Goal: Information Seeking & Learning: Learn about a topic

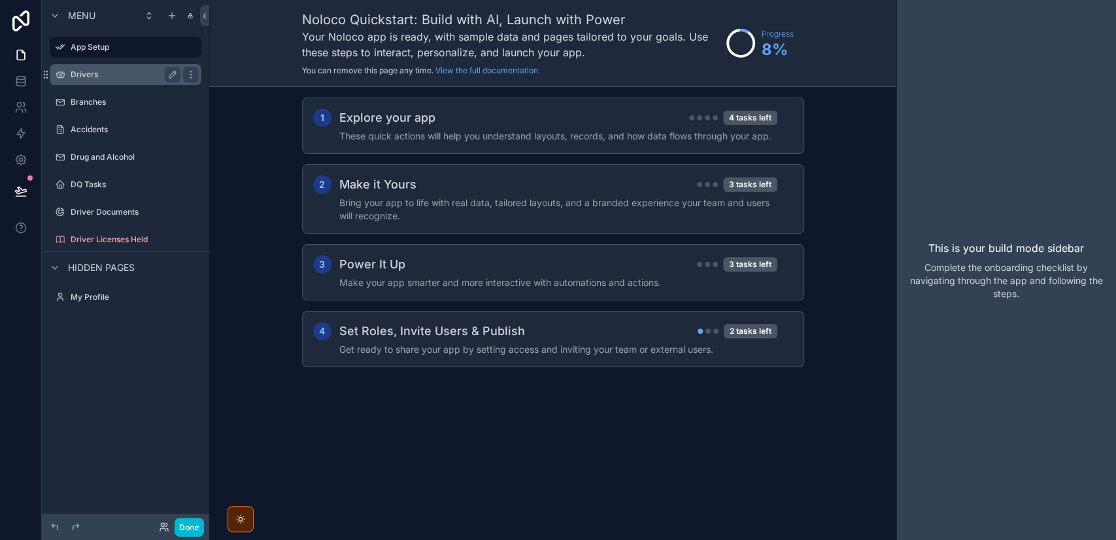
click at [88, 82] on div "Drivers" at bounding box center [125, 74] width 146 height 21
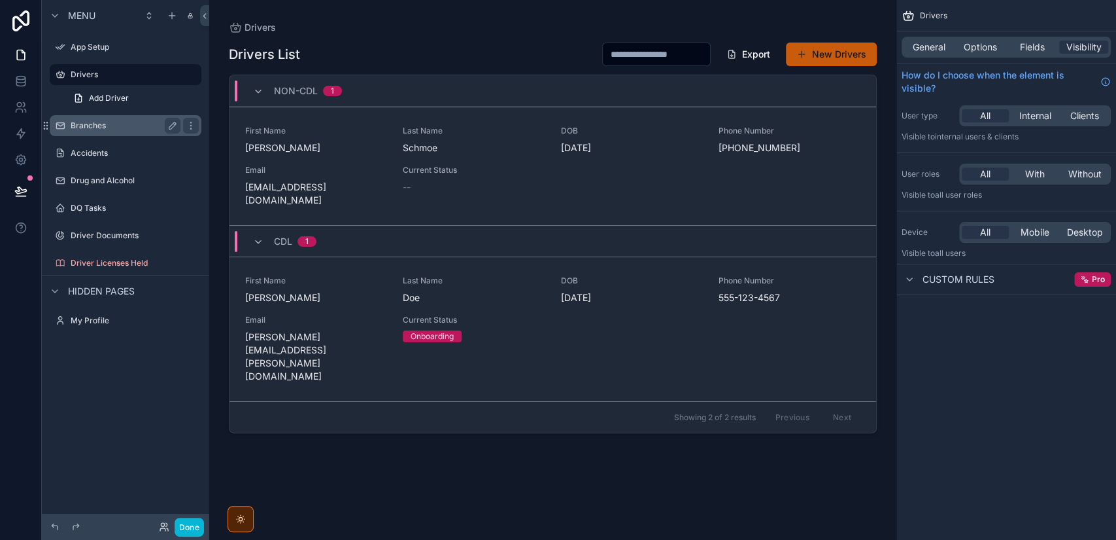
click at [85, 129] on label "Branches" at bounding box center [123, 125] width 105 height 10
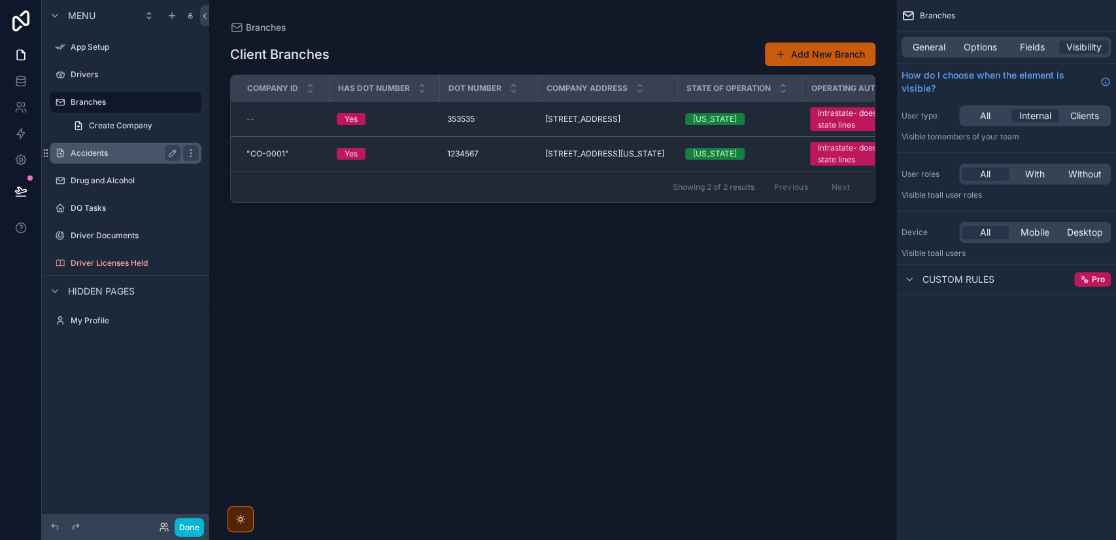
click at [102, 159] on div "Accidents" at bounding box center [126, 153] width 110 height 16
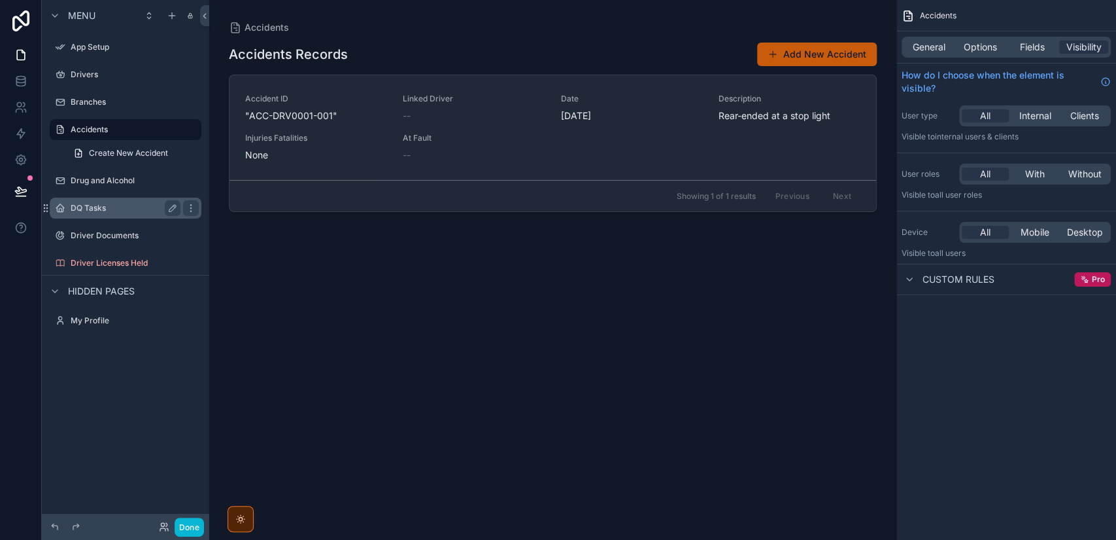
click at [105, 208] on label "DQ Tasks" at bounding box center [123, 208] width 105 height 10
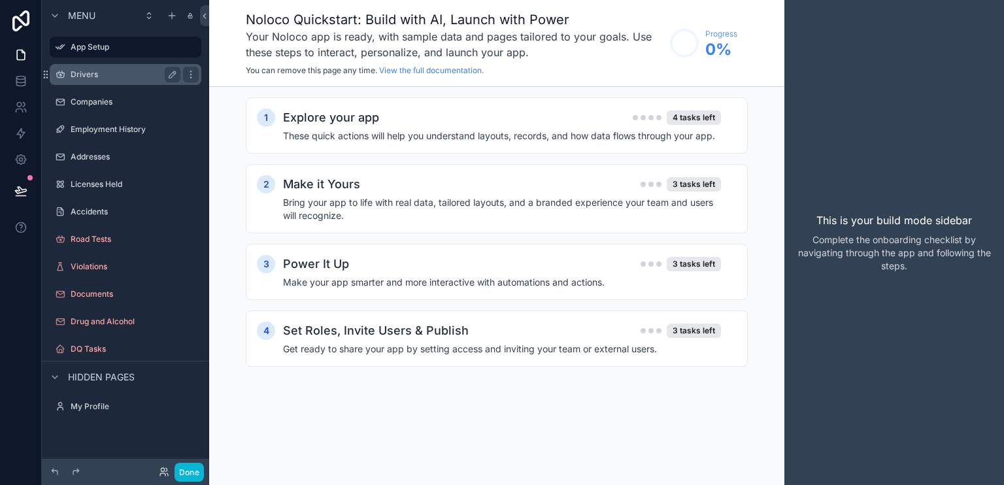
click at [111, 80] on div "Drivers" at bounding box center [126, 75] width 110 height 16
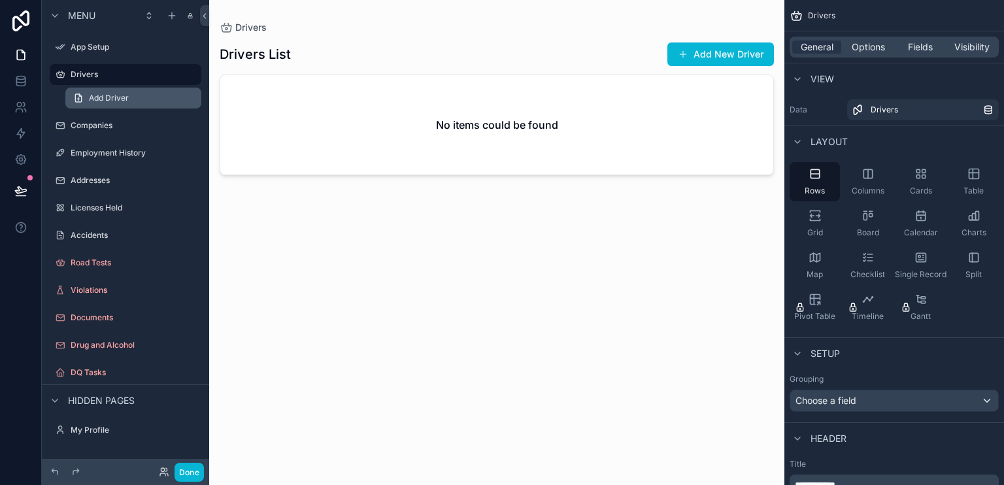
click at [107, 101] on span "Add Driver" at bounding box center [109, 98] width 40 height 10
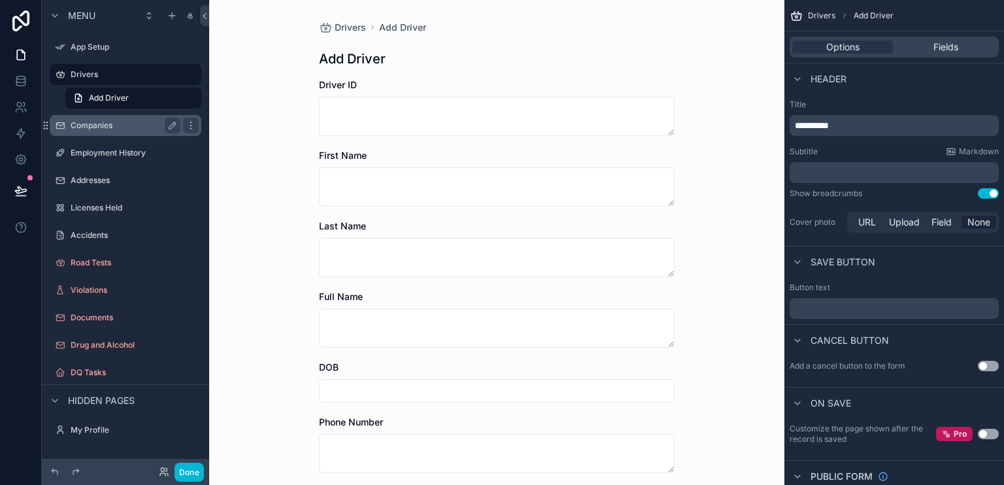
click at [114, 127] on label "Companies" at bounding box center [123, 125] width 105 height 10
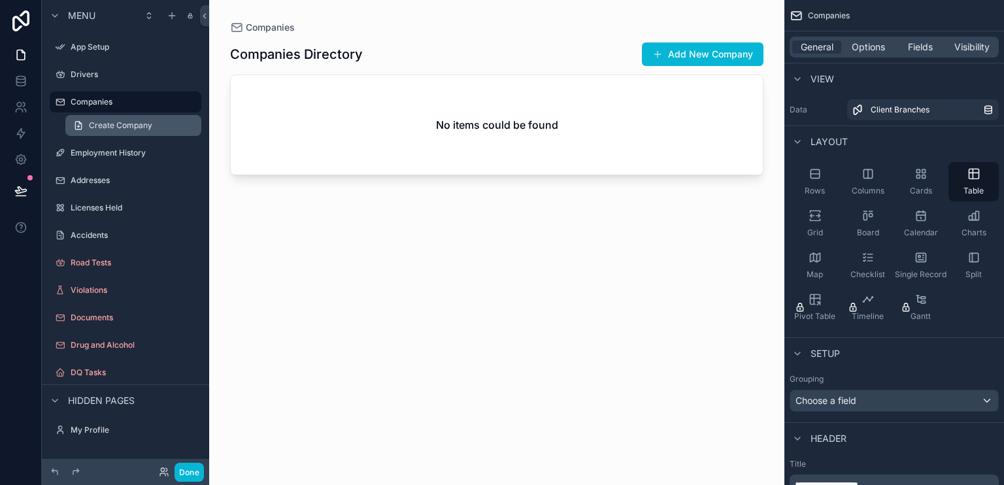
click at [105, 125] on span "Create Company" at bounding box center [120, 125] width 63 height 10
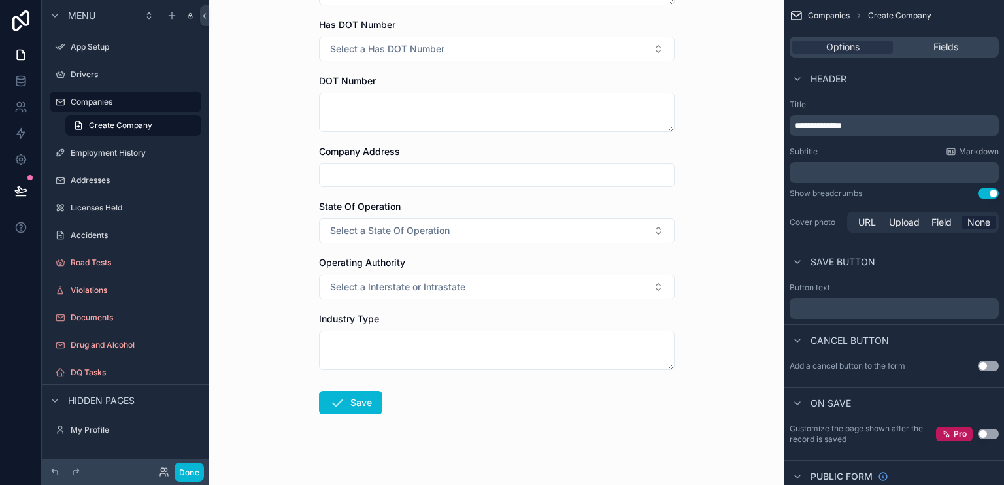
scroll to position [65, 0]
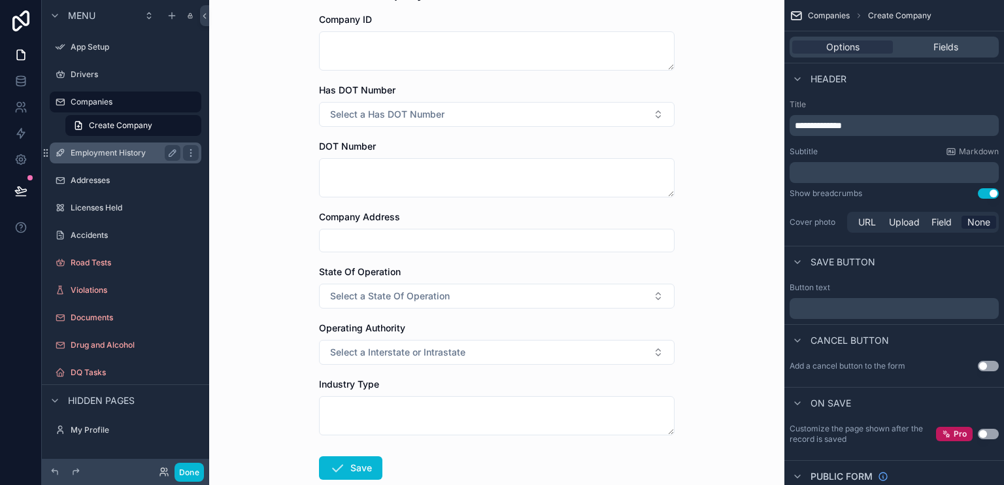
click at [129, 159] on div "Employment History" at bounding box center [126, 153] width 110 height 16
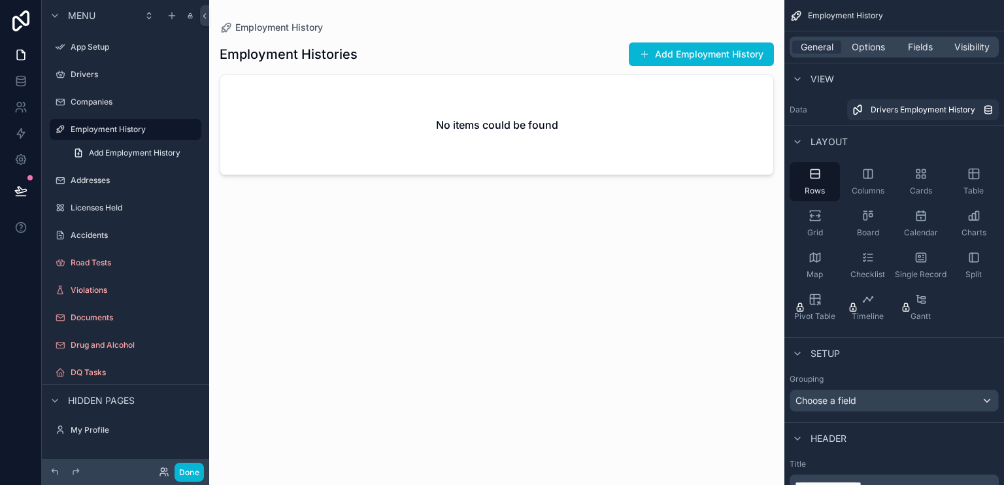
click at [699, 56] on div "scrollable content" at bounding box center [496, 235] width 575 height 470
click at [642, 50] on span "scrollable content" at bounding box center [645, 54] width 10 height 10
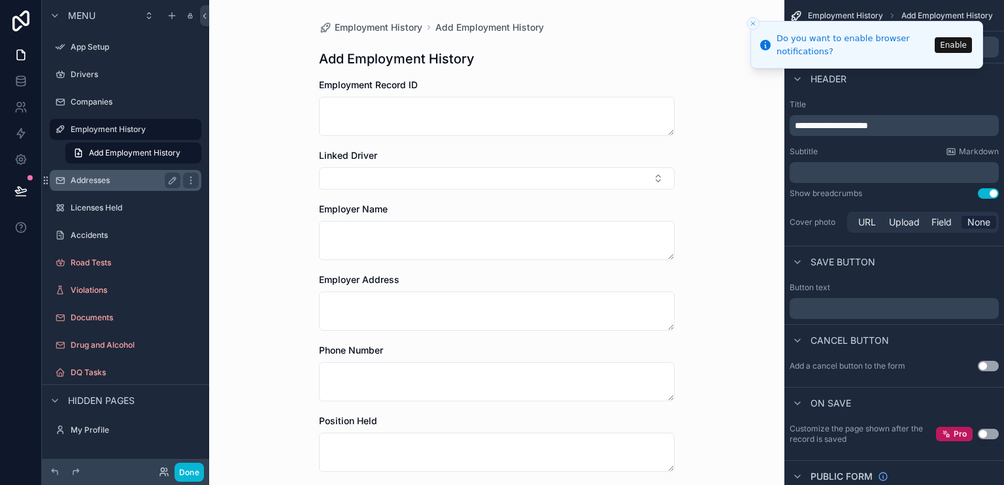
click at [99, 188] on div "Addresses" at bounding box center [126, 181] width 110 height 16
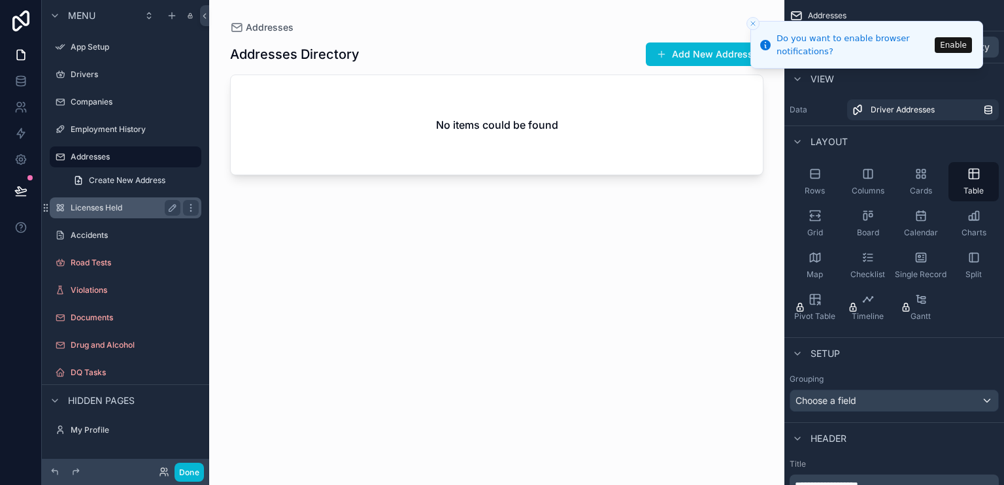
click at [92, 205] on label "Licenses Held" at bounding box center [123, 208] width 105 height 10
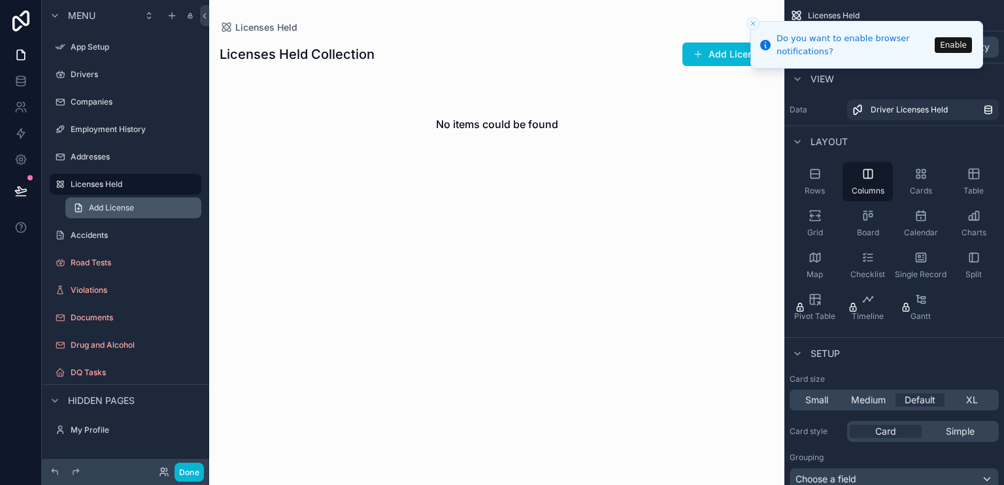
click at [109, 207] on span "Add License" at bounding box center [111, 208] width 45 height 10
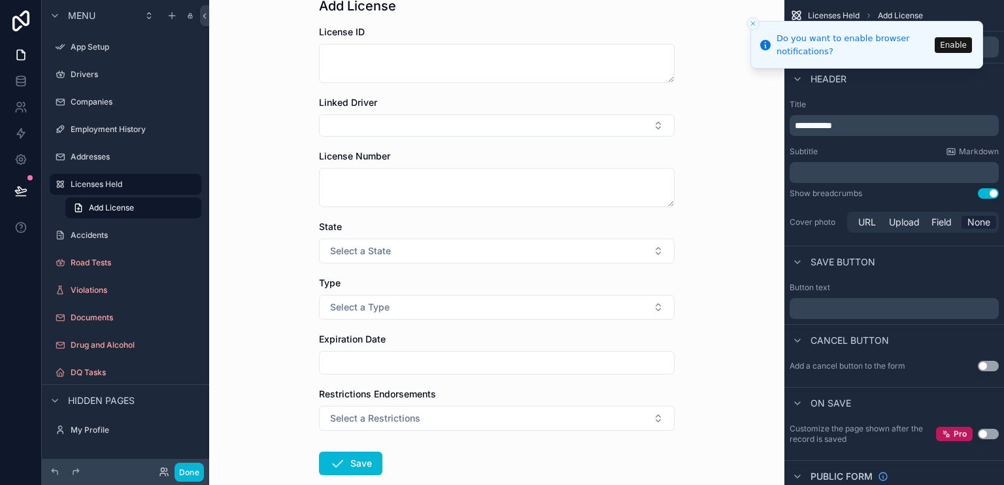
scroll to position [126, 0]
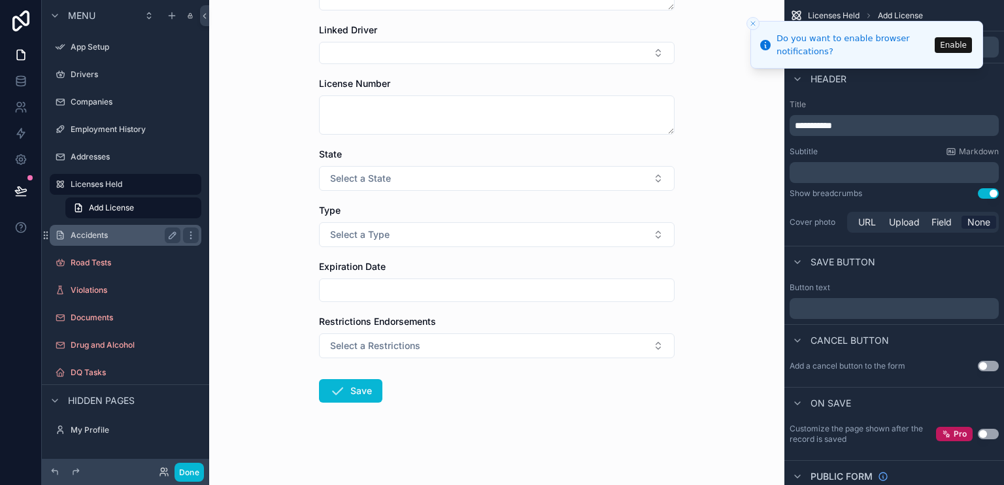
click at [91, 240] on label "Accidents" at bounding box center [123, 235] width 105 height 10
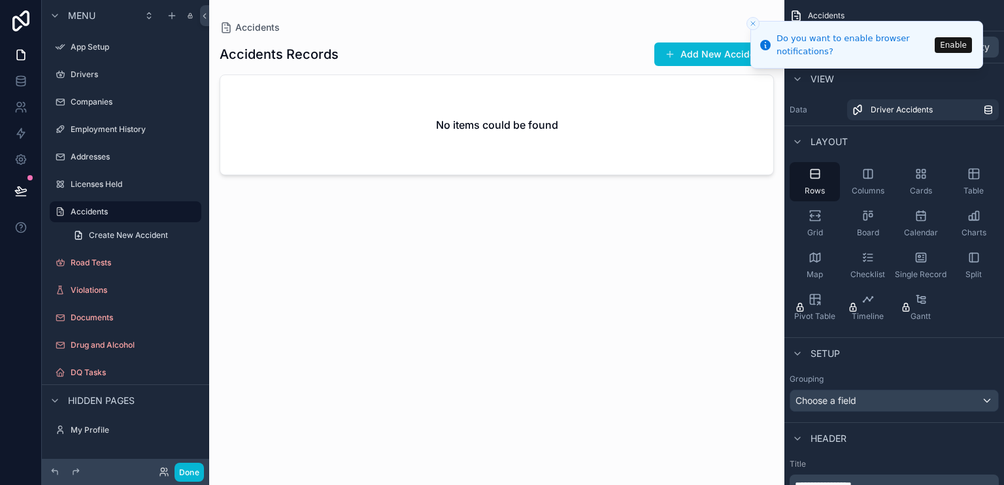
click at [696, 57] on div "scrollable content" at bounding box center [496, 235] width 575 height 470
click at [675, 53] on span "scrollable content" at bounding box center [670, 54] width 10 height 10
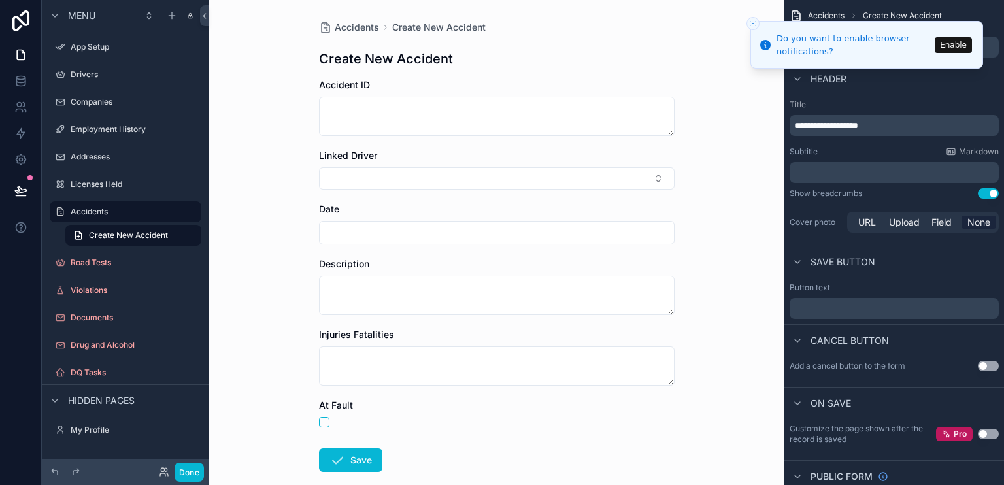
scroll to position [70, 0]
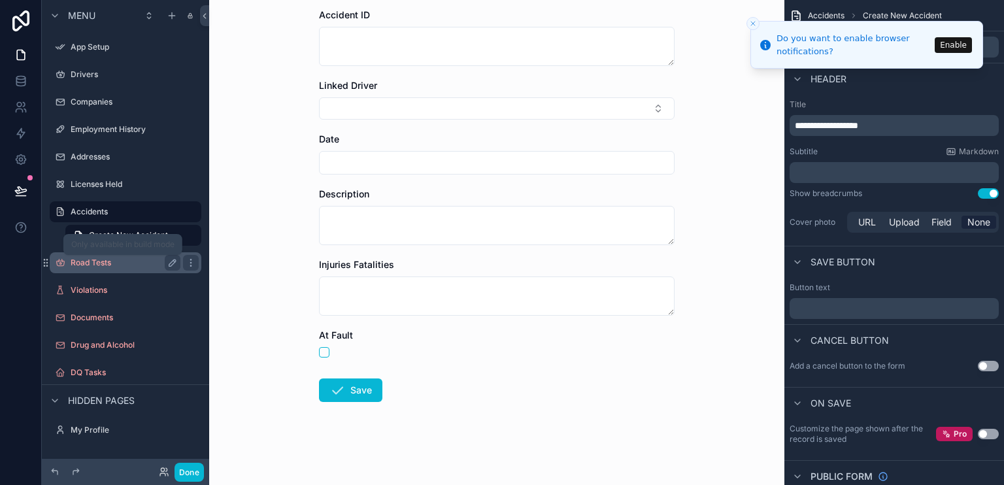
click at [103, 266] on label "Road Tests" at bounding box center [123, 263] width 105 height 10
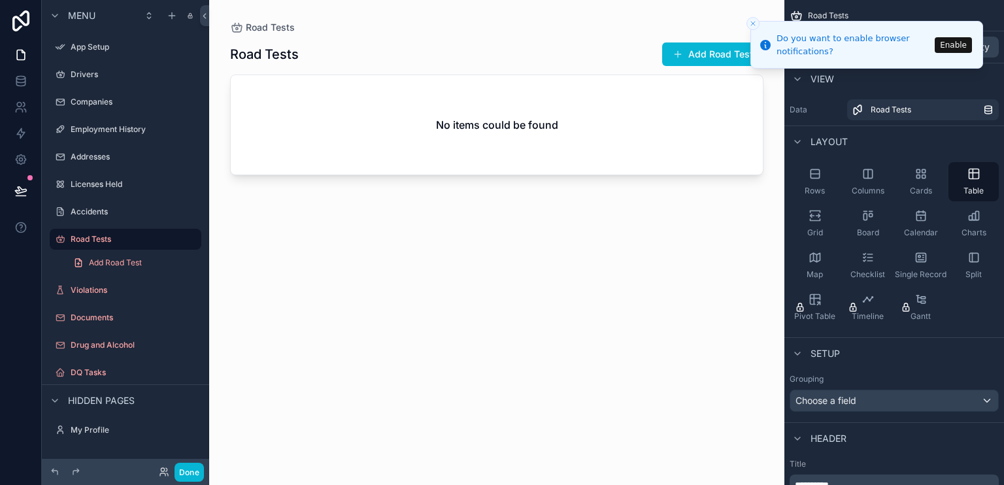
click at [678, 52] on div "scrollable content" at bounding box center [496, 235] width 575 height 470
click at [678, 54] on span "scrollable content" at bounding box center [678, 54] width 10 height 10
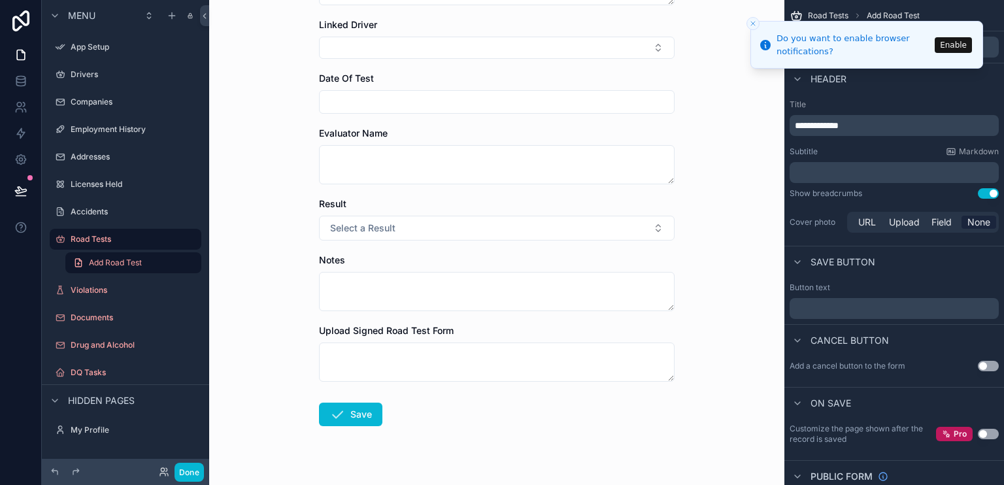
scroll to position [154, 0]
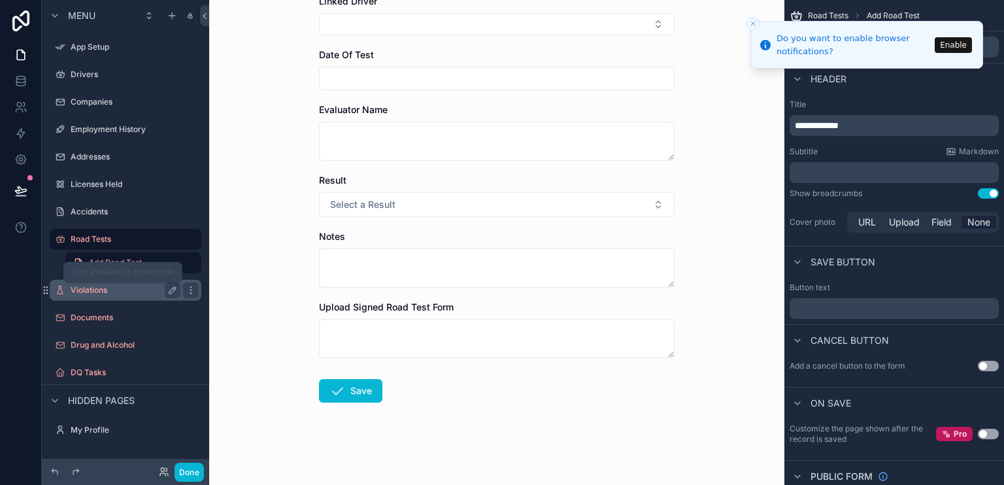
click at [95, 294] on label "Violations" at bounding box center [123, 290] width 105 height 10
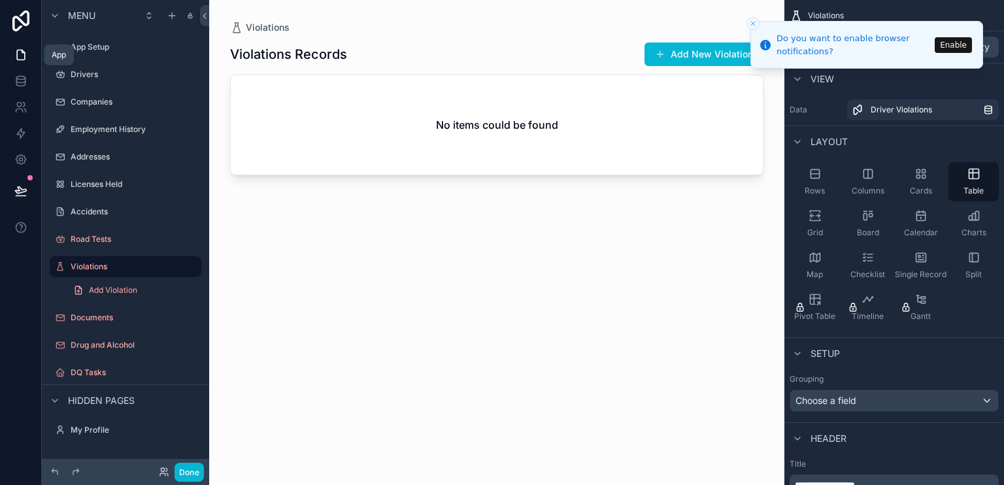
click at [23, 52] on icon at bounding box center [23, 51] width 3 height 3
click at [20, 84] on icon at bounding box center [20, 81] width 13 height 13
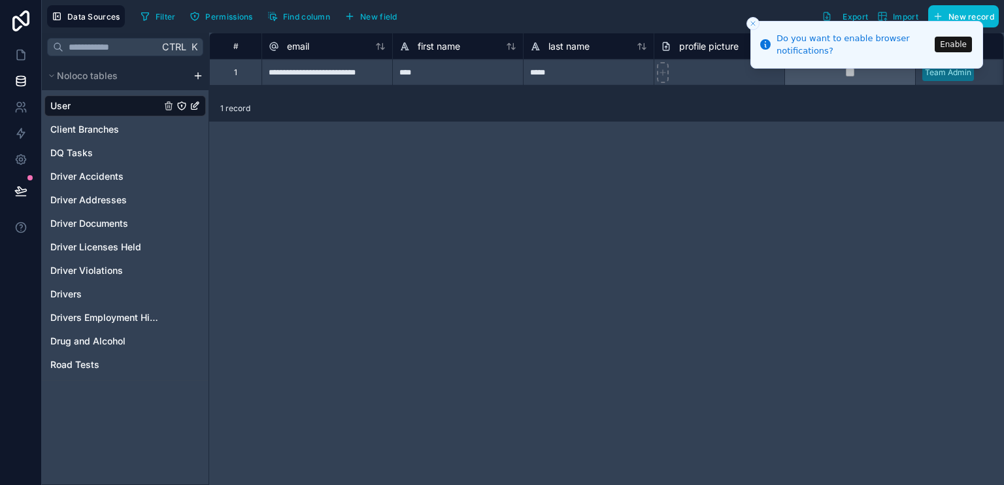
click at [751, 20] on icon "Close toast" at bounding box center [753, 24] width 8 height 8
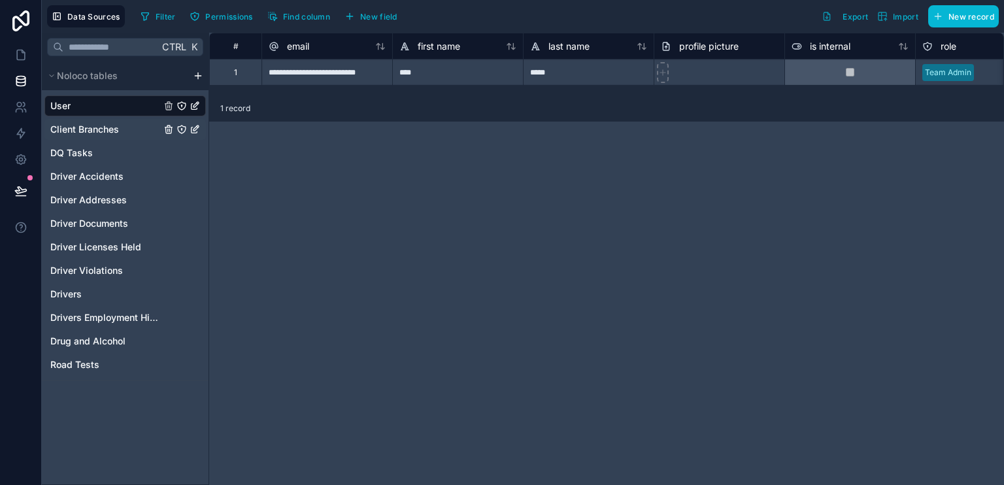
click at [92, 130] on span "Client Branches" at bounding box center [84, 129] width 69 height 13
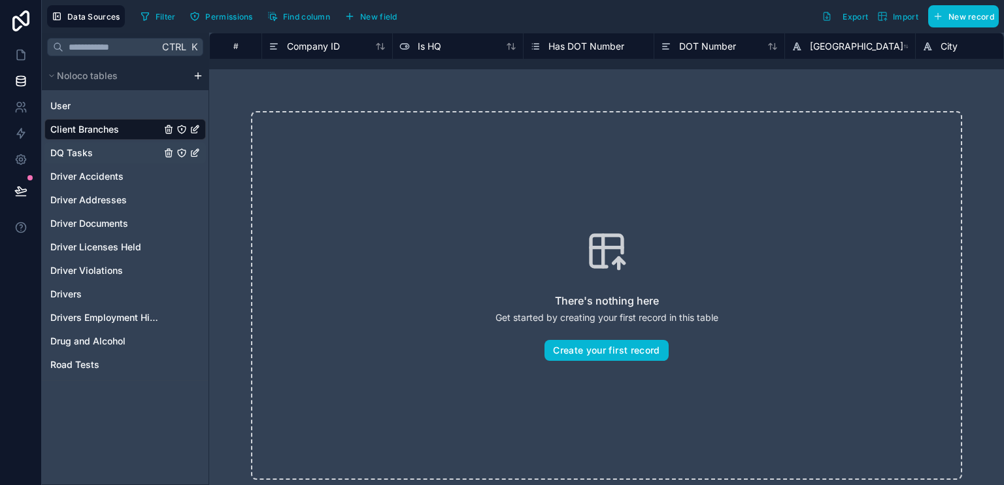
click at [66, 154] on span "DQ Tasks" at bounding box center [71, 152] width 43 height 13
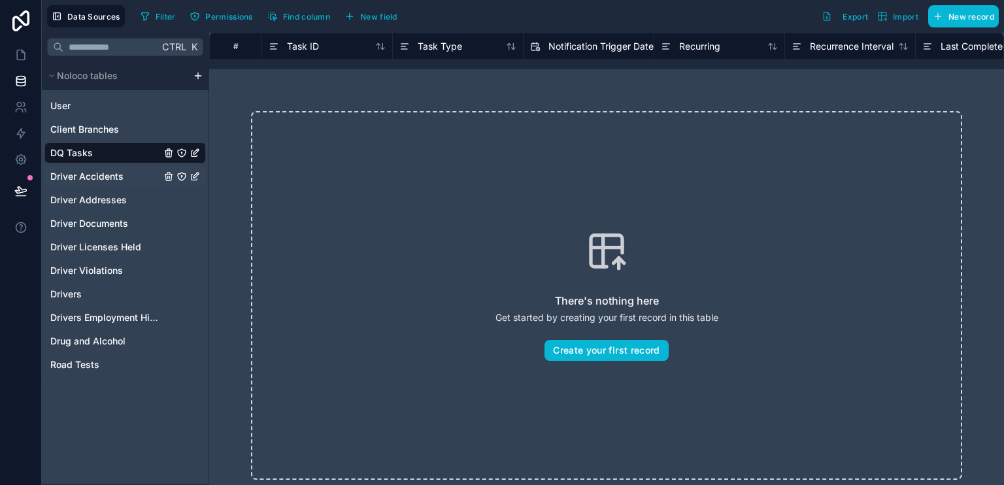
click at [79, 182] on div "Driver Accidents" at bounding box center [125, 176] width 162 height 21
click at [77, 173] on span "Driver Accidents" at bounding box center [86, 176] width 73 height 13
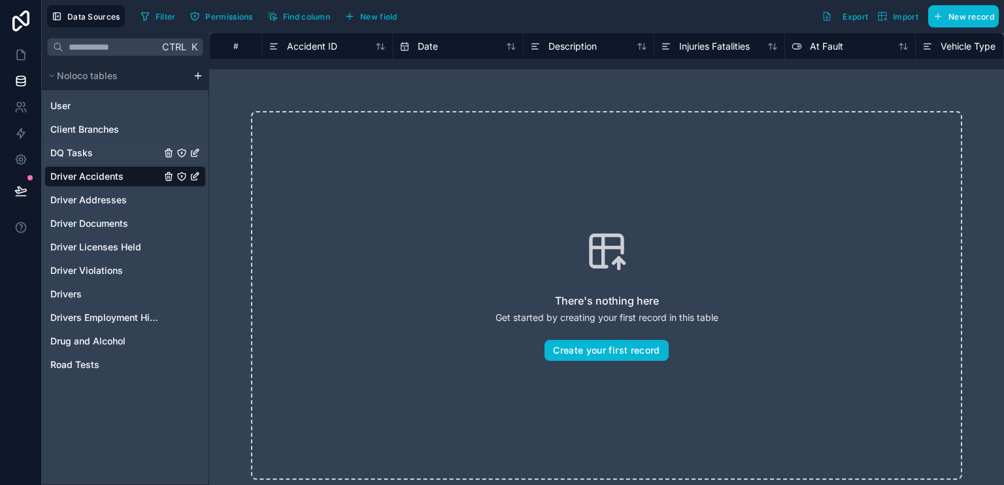
click at [77, 156] on span "DQ Tasks" at bounding box center [71, 152] width 43 height 13
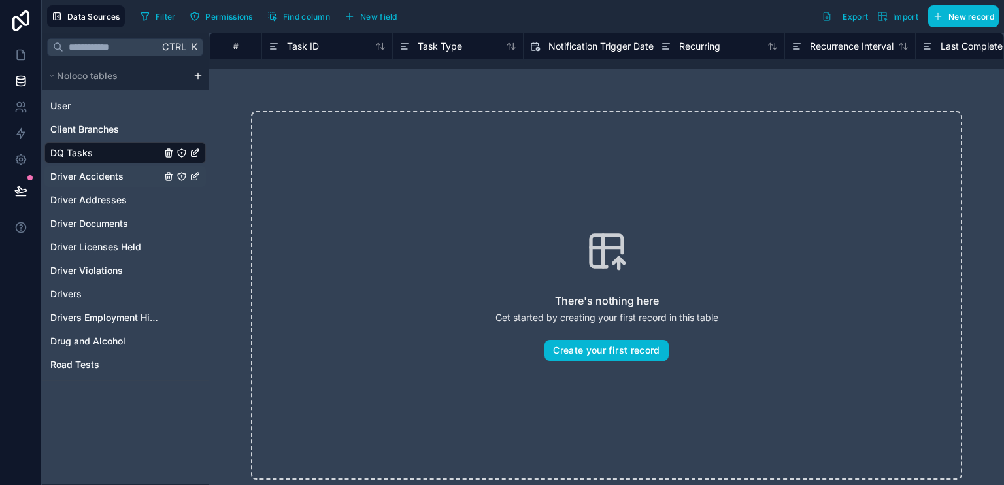
click at [90, 178] on span "Driver Accidents" at bounding box center [86, 176] width 73 height 13
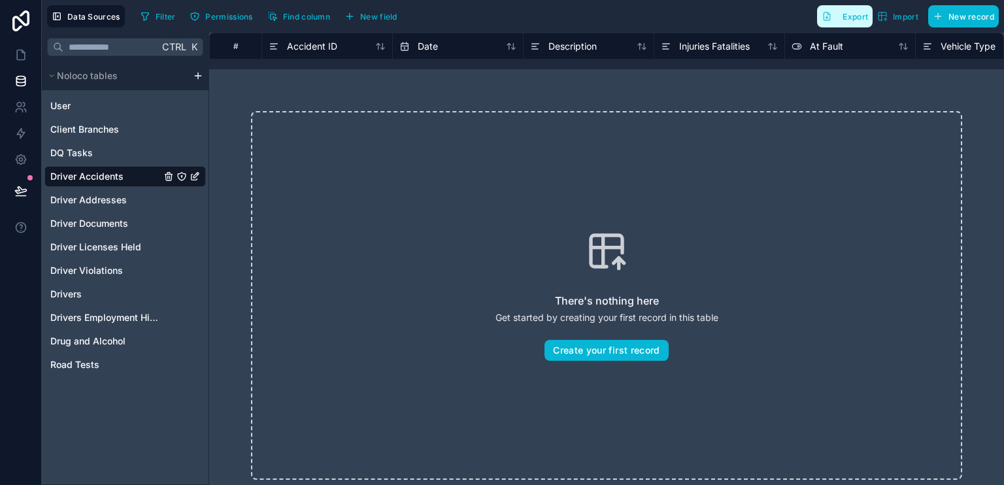
click at [835, 20] on button "Export" at bounding box center [845, 16] width 56 height 22
click at [86, 106] on link "User" at bounding box center [105, 105] width 111 height 13
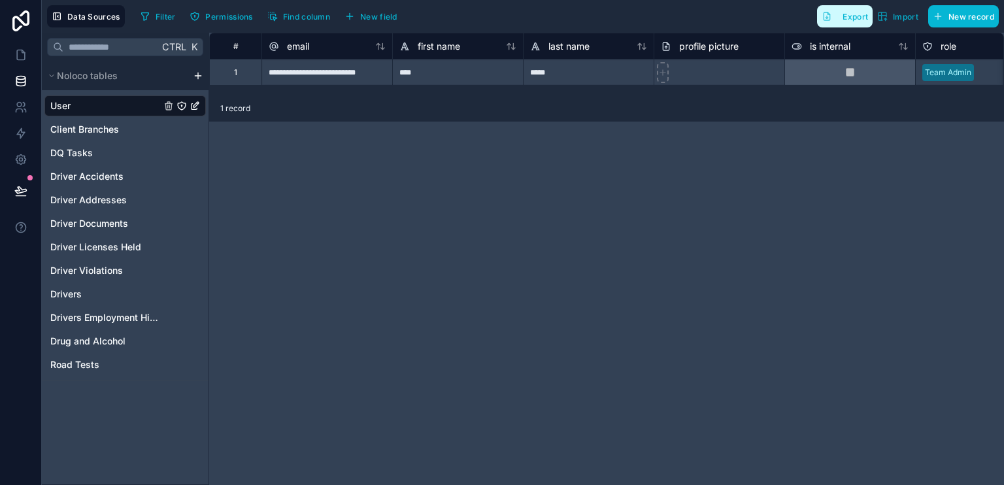
click at [855, 18] on span "Export" at bounding box center [856, 17] width 26 height 10
click at [107, 130] on span "Client Branches" at bounding box center [84, 129] width 69 height 13
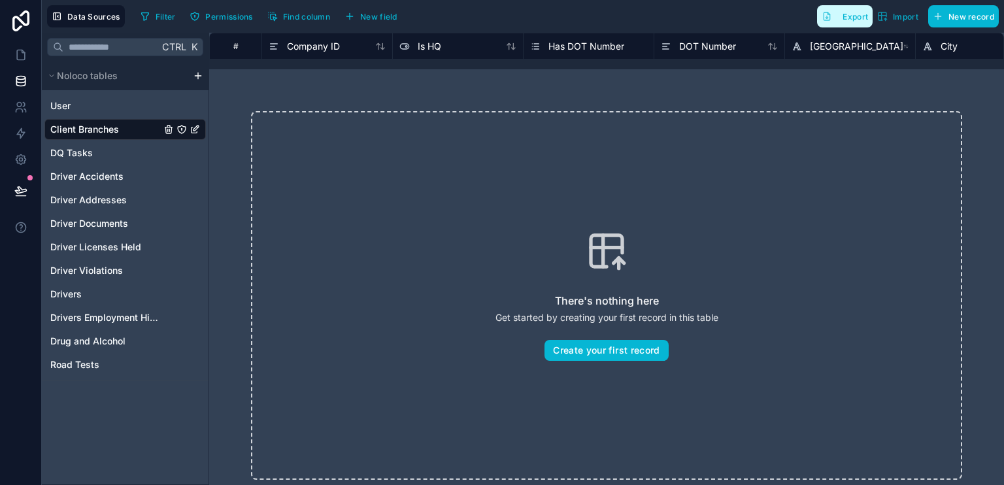
click at [862, 17] on span "Export" at bounding box center [856, 17] width 26 height 10
click at [88, 152] on span "DQ Tasks" at bounding box center [71, 152] width 43 height 13
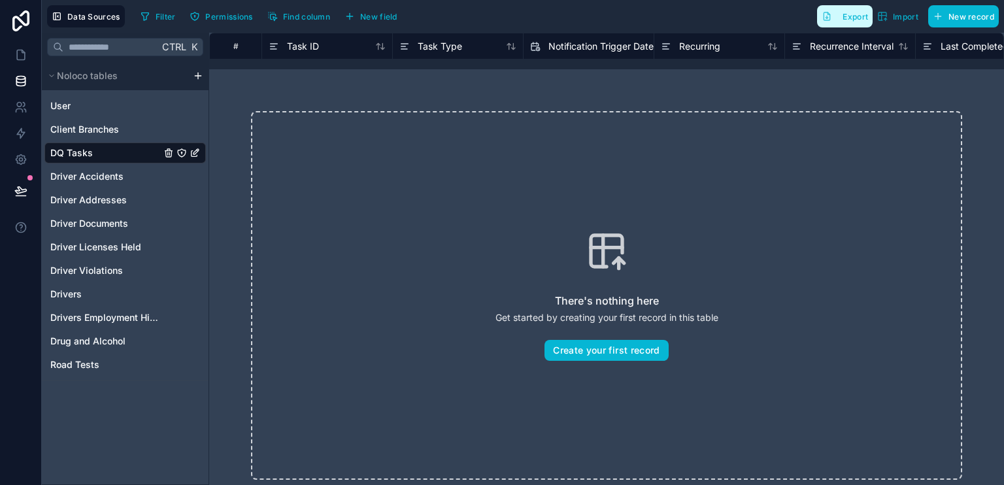
click at [859, 14] on span "Export" at bounding box center [856, 17] width 26 height 10
click at [95, 180] on span "Driver Accidents" at bounding box center [86, 176] width 73 height 13
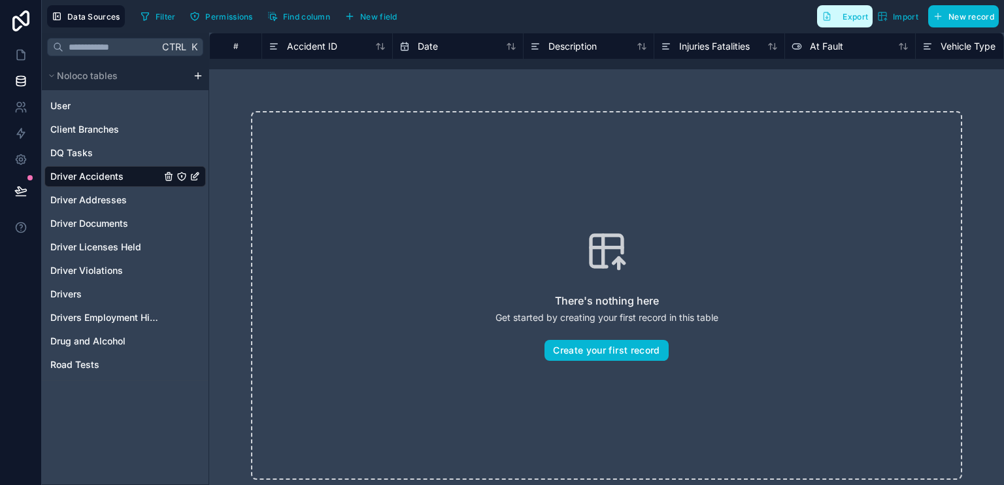
click at [840, 15] on button "Export" at bounding box center [845, 16] width 56 height 22
click at [97, 201] on span "Driver Addresses" at bounding box center [88, 200] width 77 height 13
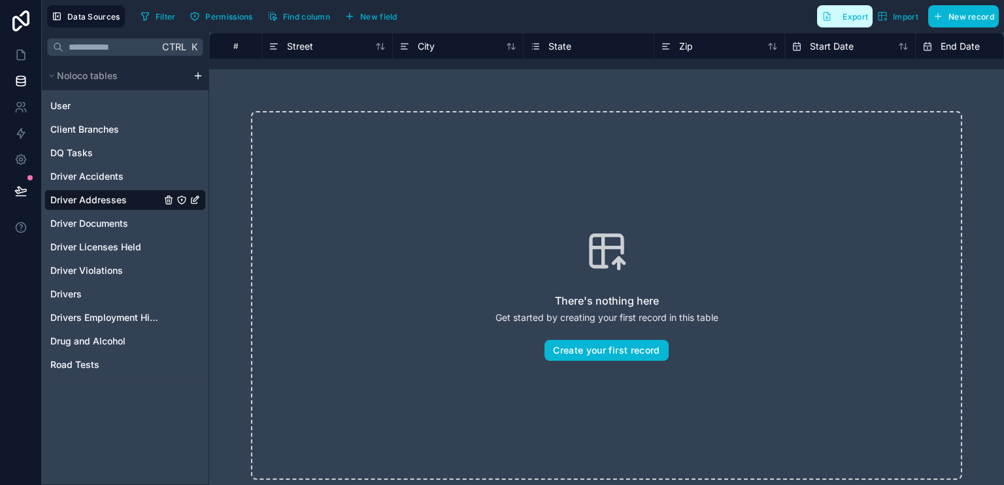
click at [855, 12] on span "Export" at bounding box center [856, 17] width 26 height 10
click at [71, 223] on span "Driver Documents" at bounding box center [89, 223] width 78 height 13
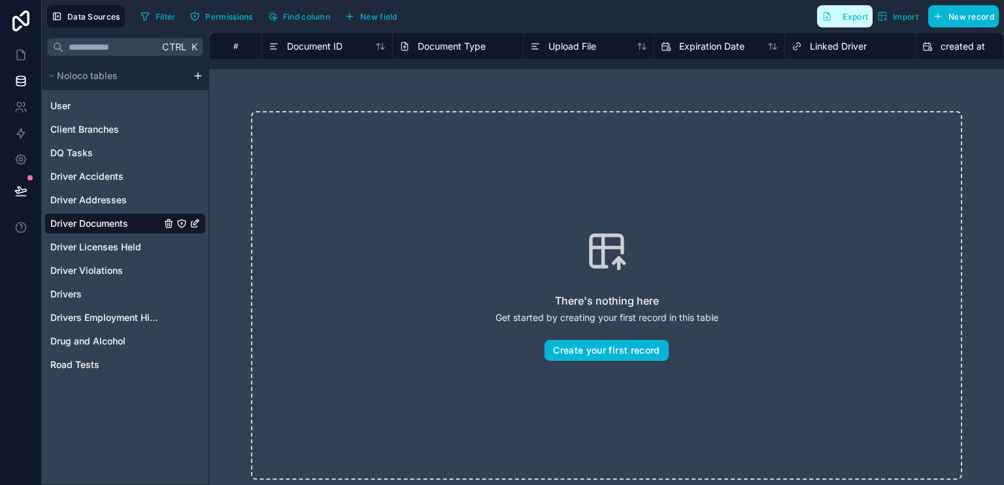
click at [846, 15] on span "Export" at bounding box center [856, 17] width 26 height 10
click at [81, 248] on span "Driver Licenses Held" at bounding box center [95, 247] width 91 height 13
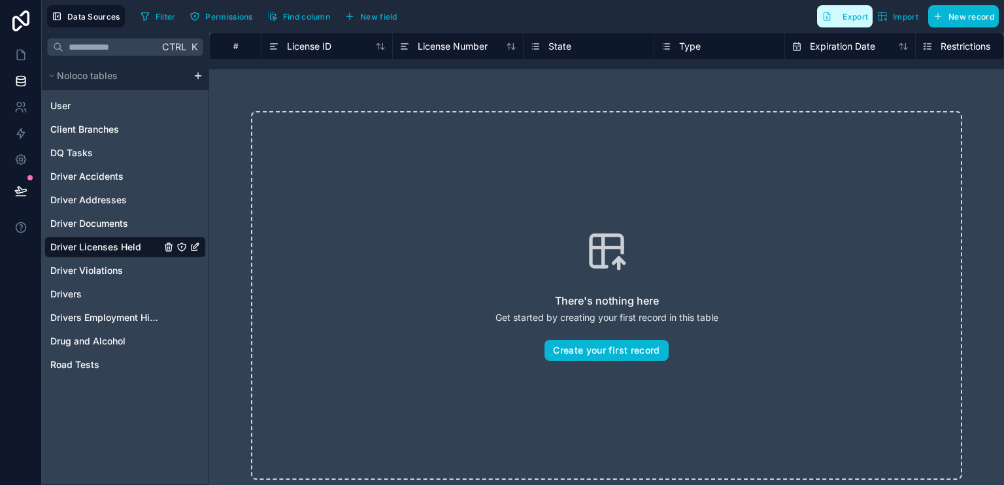
click at [850, 21] on button "Export" at bounding box center [845, 16] width 56 height 22
click at [92, 271] on span "Driver Violations" at bounding box center [86, 270] width 73 height 13
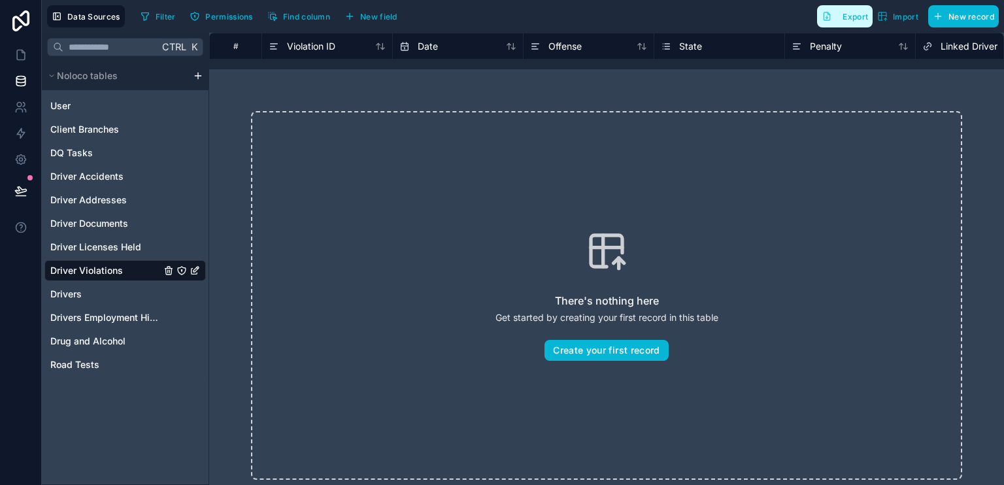
click at [846, 10] on button "Export" at bounding box center [845, 16] width 56 height 22
click at [87, 290] on link "Drivers" at bounding box center [105, 294] width 111 height 13
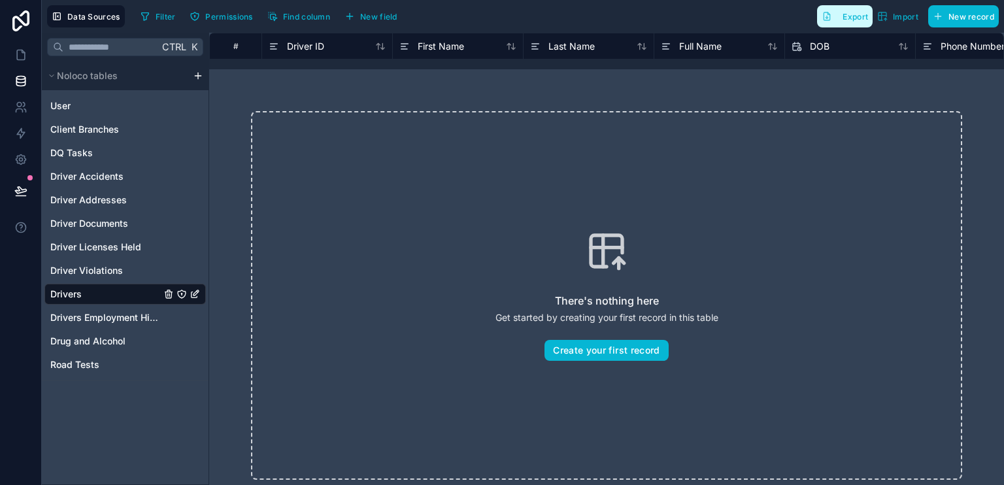
click at [858, 12] on span "Export" at bounding box center [856, 17] width 26 height 10
click at [112, 315] on span "Drivers Employment History" at bounding box center [105, 317] width 111 height 13
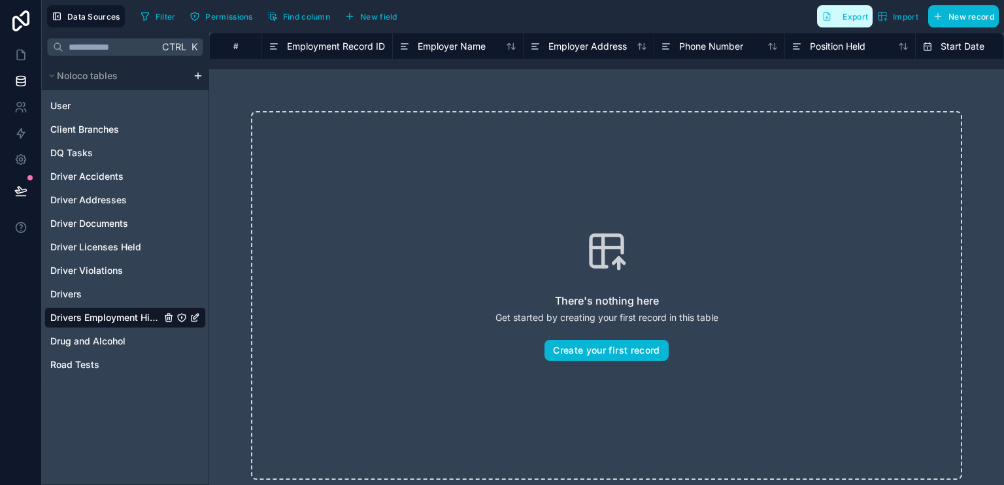
click at [840, 13] on button "Export" at bounding box center [845, 16] width 56 height 22
click at [87, 344] on span "Drug and Alcohol" at bounding box center [87, 341] width 75 height 13
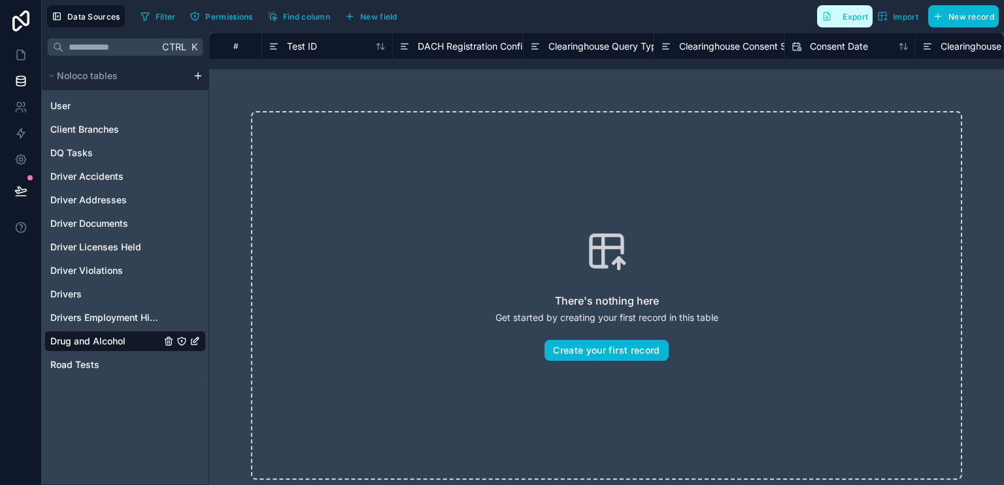
click at [844, 14] on span "Export" at bounding box center [856, 17] width 26 height 10
click at [75, 366] on span "Road Tests" at bounding box center [74, 364] width 49 height 13
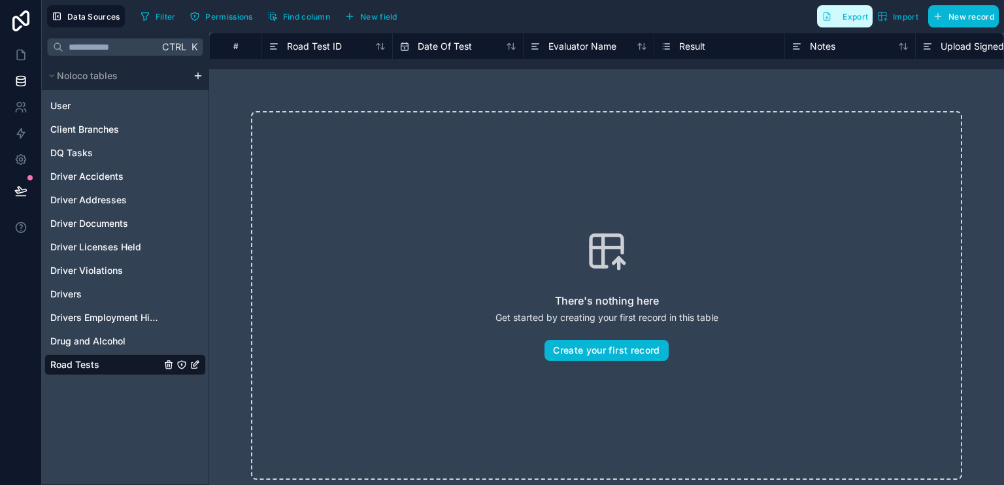
click at [861, 17] on span "Export" at bounding box center [856, 17] width 26 height 10
click at [753, 19] on div "Filter Permissions Find column New field Export Import New record" at bounding box center [567, 16] width 864 height 22
click at [195, 365] on icon "Road Tests" at bounding box center [195, 365] width 10 height 10
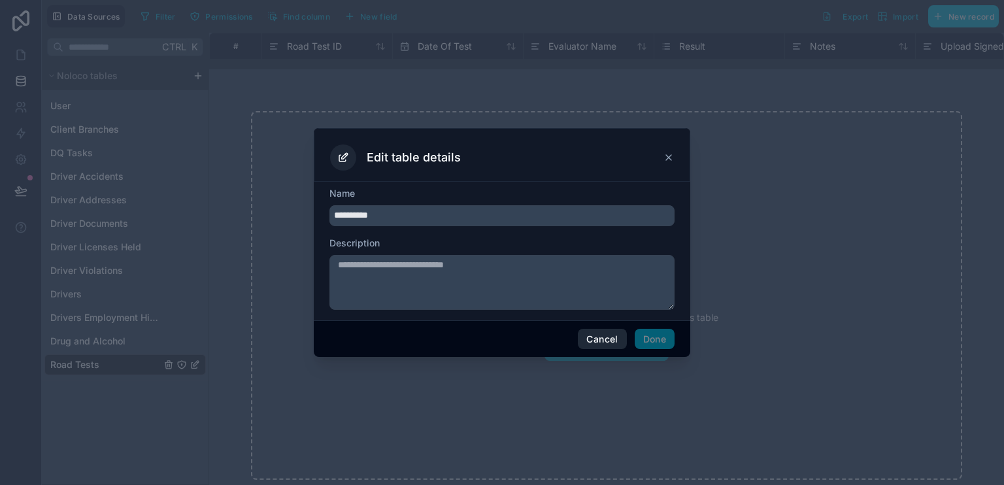
click at [609, 339] on button "Cancel" at bounding box center [602, 339] width 48 height 21
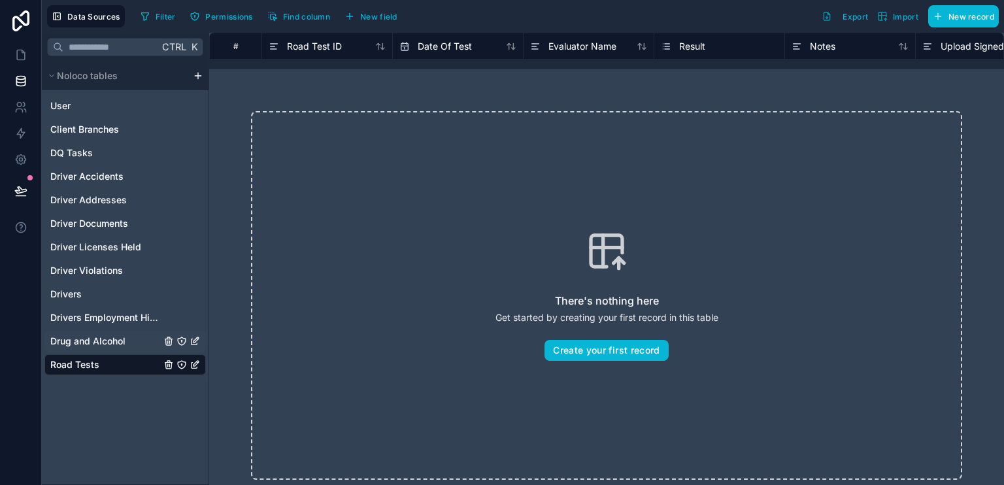
click at [115, 341] on span "Drug and Alcohol" at bounding box center [87, 341] width 75 height 13
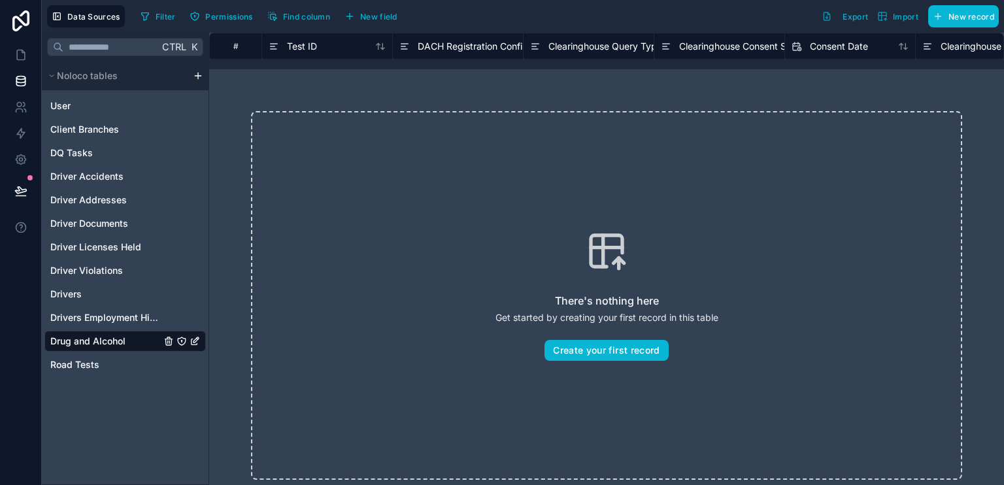
click at [494, 41] on span "DACH Registration Confirmed By Driver" at bounding box center [502, 46] width 169 height 13
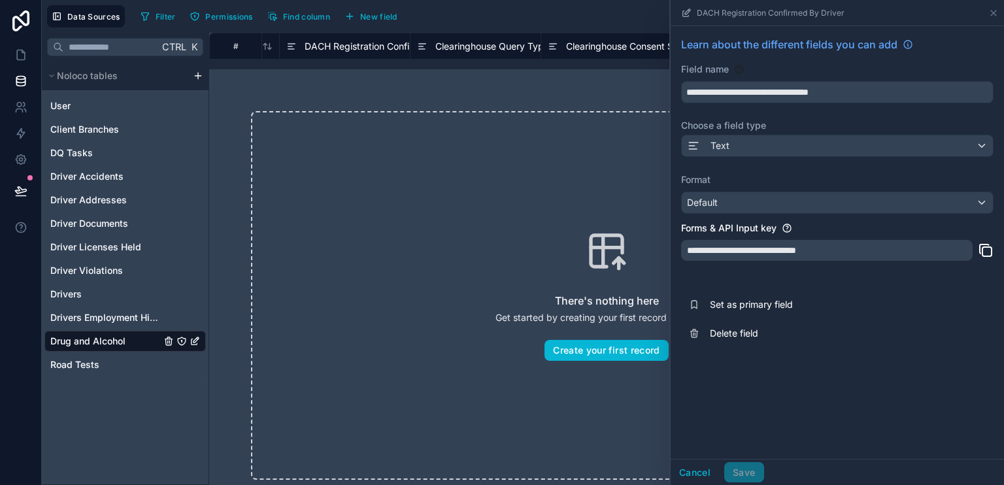
scroll to position [0, 148]
click at [995, 10] on icon at bounding box center [994, 13] width 10 height 10
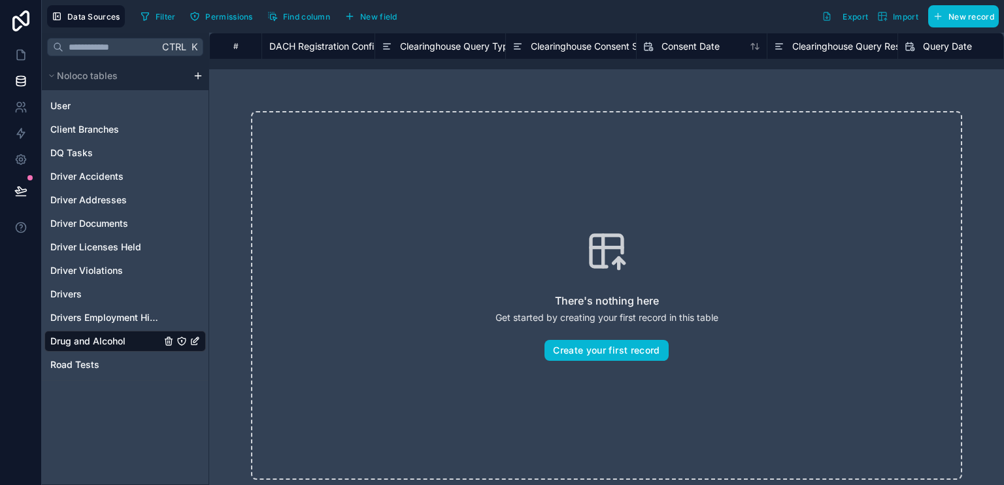
click at [490, 47] on span "Clearinghouse Query Type" at bounding box center [457, 46] width 114 height 13
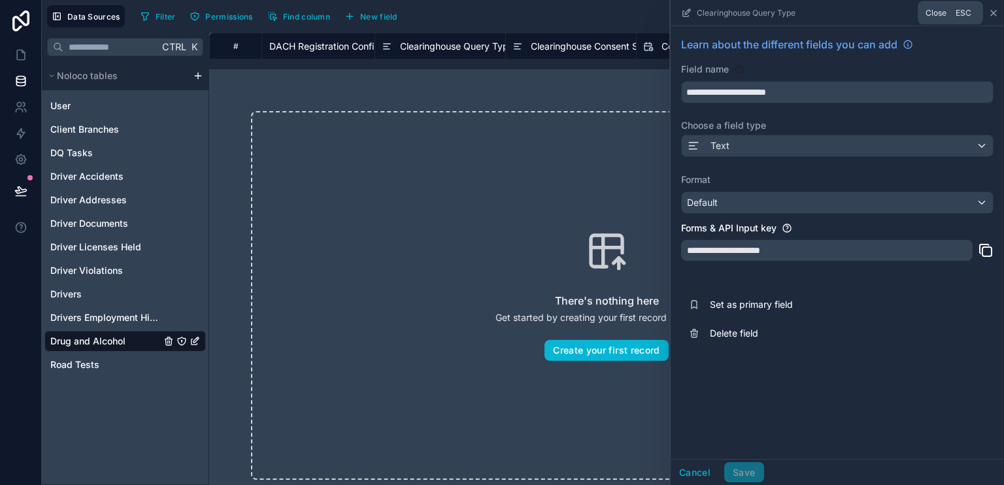
click at [997, 12] on icon at bounding box center [994, 13] width 10 height 10
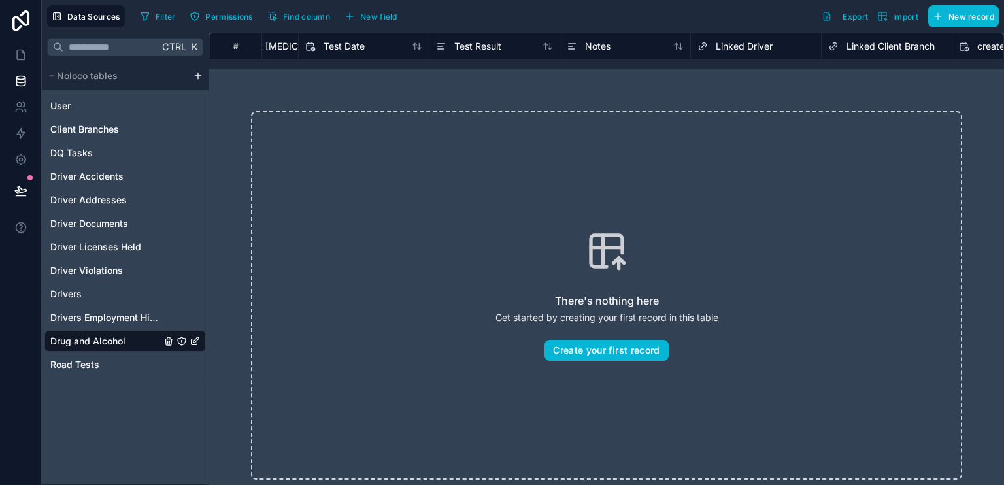
scroll to position [0, 1007]
click at [78, 105] on link "User" at bounding box center [105, 105] width 111 height 13
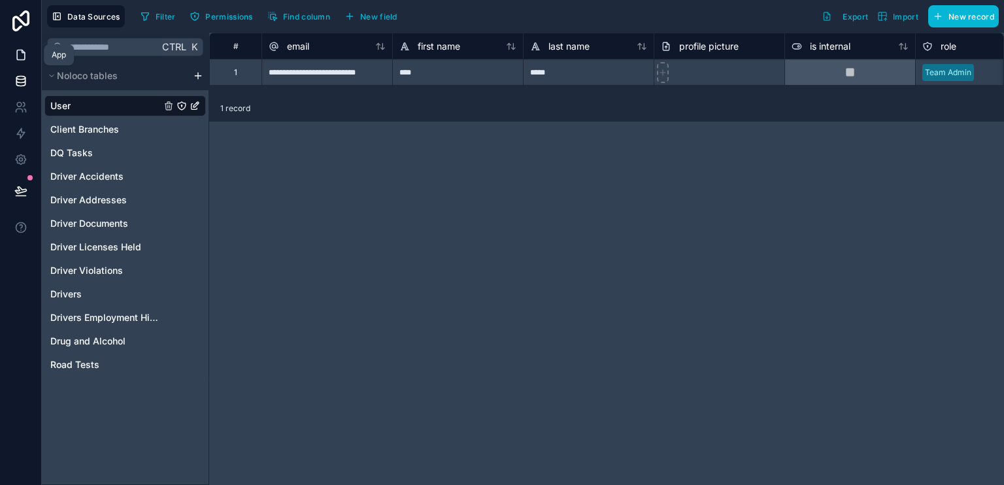
click at [25, 53] on icon at bounding box center [20, 54] width 13 height 13
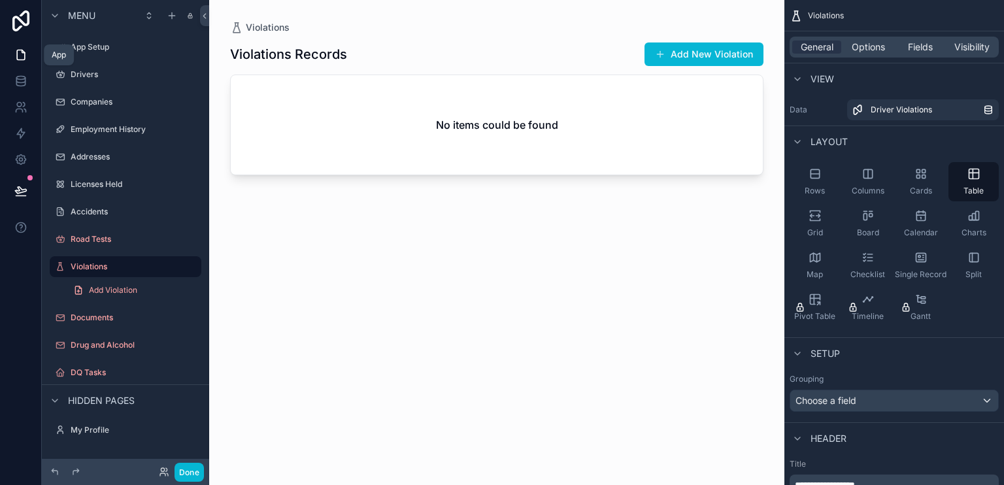
click at [21, 53] on icon at bounding box center [20, 54] width 13 height 13
click at [20, 80] on icon at bounding box center [20, 81] width 13 height 13
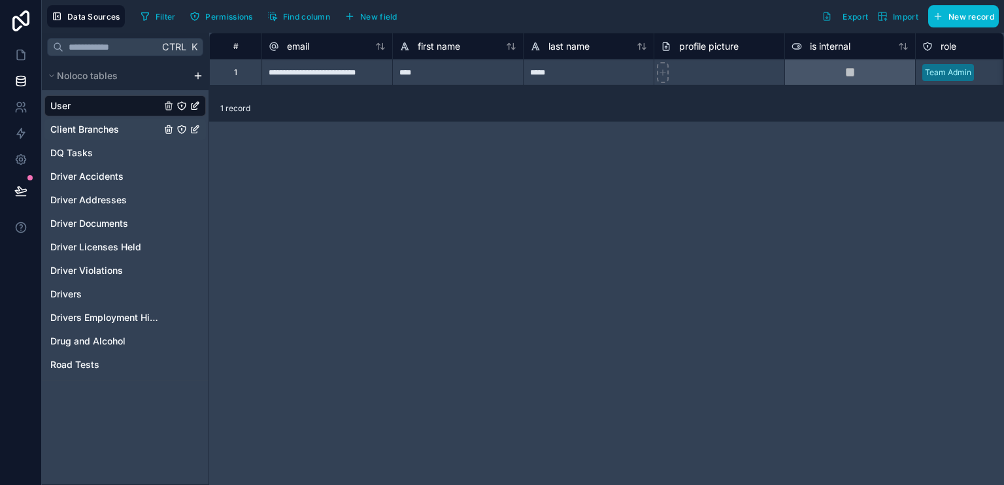
click at [104, 133] on span "Client Branches" at bounding box center [84, 129] width 69 height 13
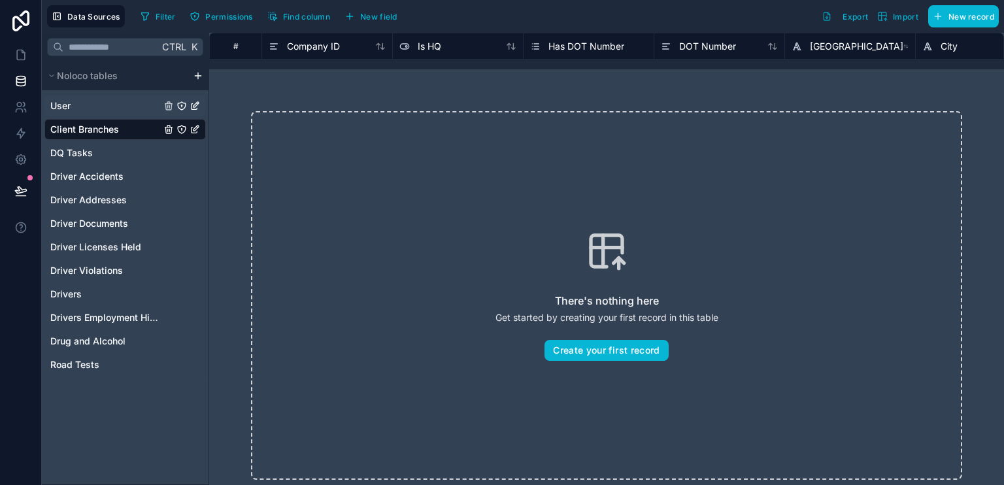
click at [99, 105] on link "User" at bounding box center [105, 105] width 111 height 13
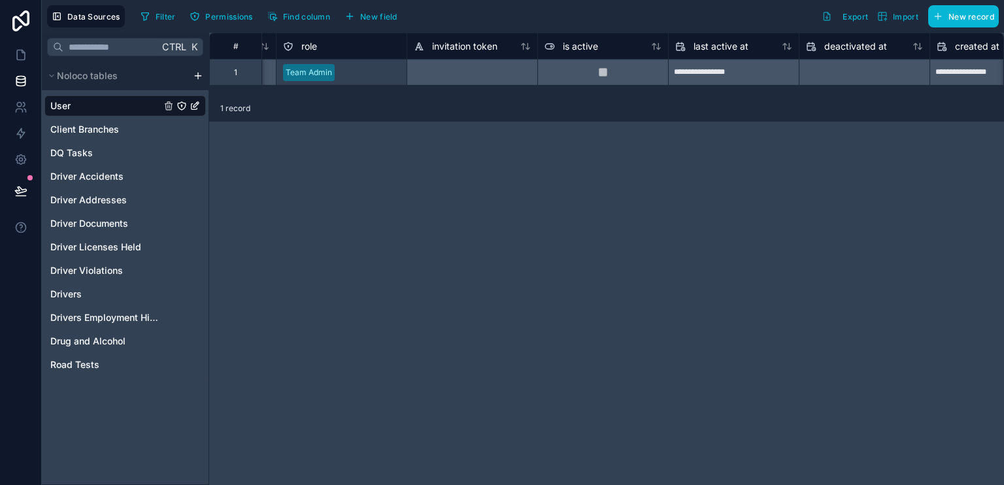
scroll to position [0, 645]
drag, startPoint x: 667, startPoint y: 95, endPoint x: 691, endPoint y: 95, distance: 23.6
click at [691, 95] on div "**********" at bounding box center [606, 259] width 795 height 453
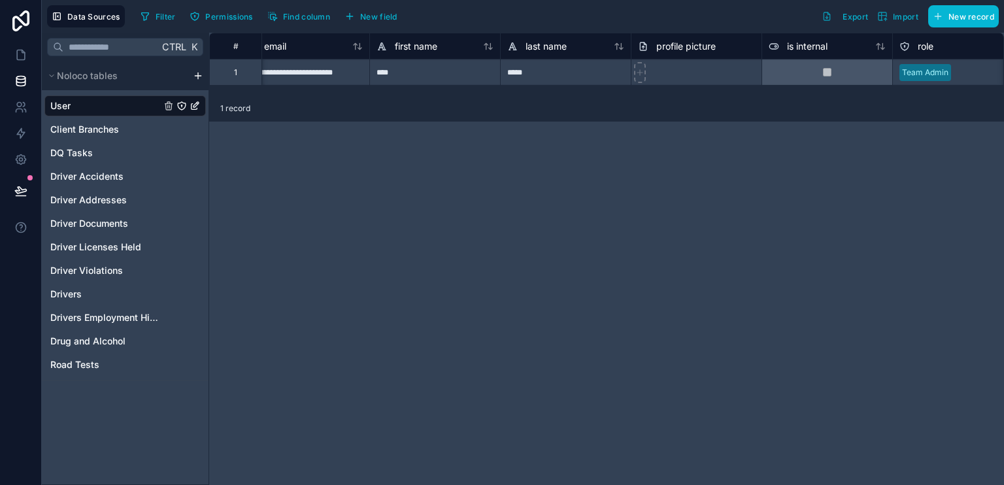
scroll to position [0, 0]
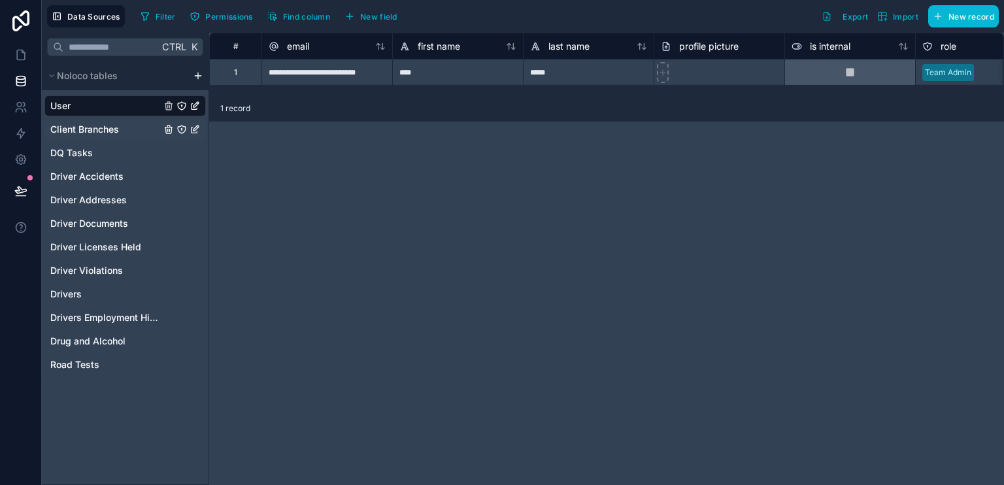
click at [94, 133] on span "Client Branches" at bounding box center [84, 129] width 69 height 13
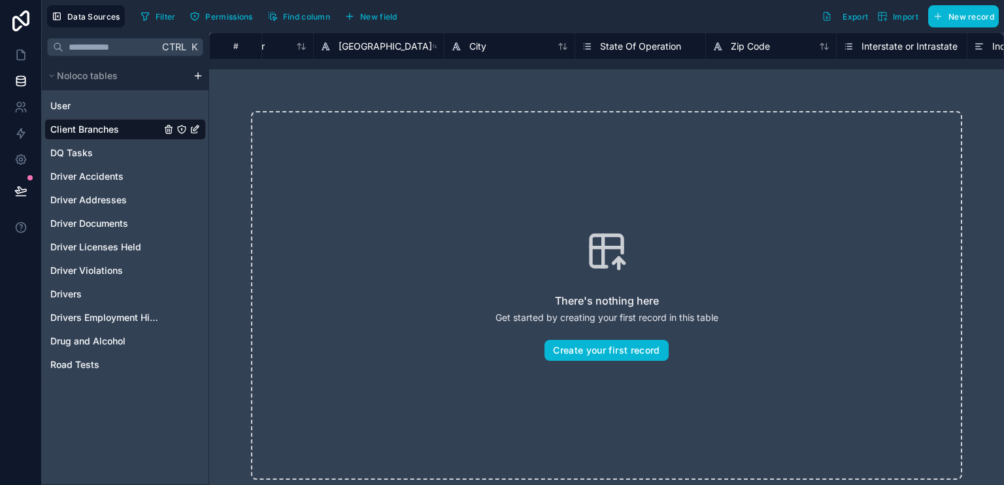
scroll to position [0, 458]
click at [80, 154] on span "DQ Tasks" at bounding box center [71, 152] width 43 height 13
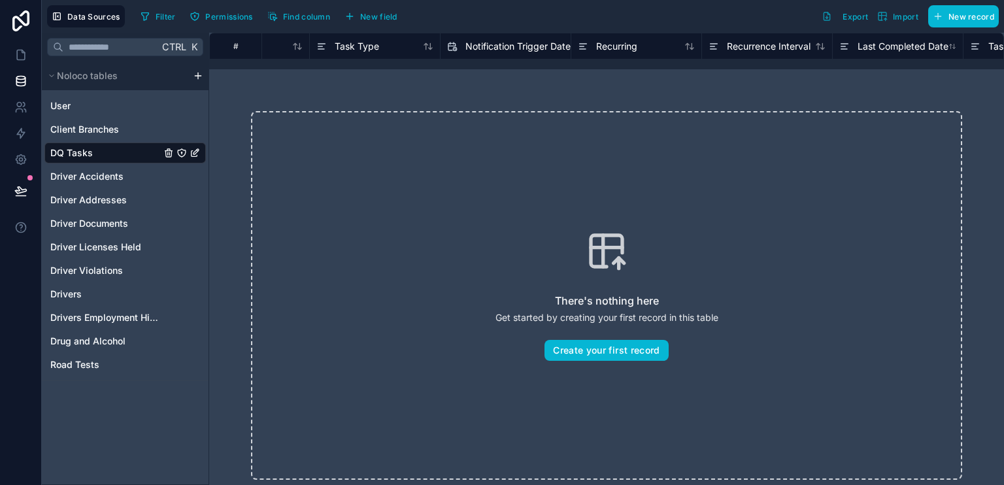
scroll to position [0, 89]
click at [366, 46] on span "Task Type" at bounding box center [351, 46] width 44 height 13
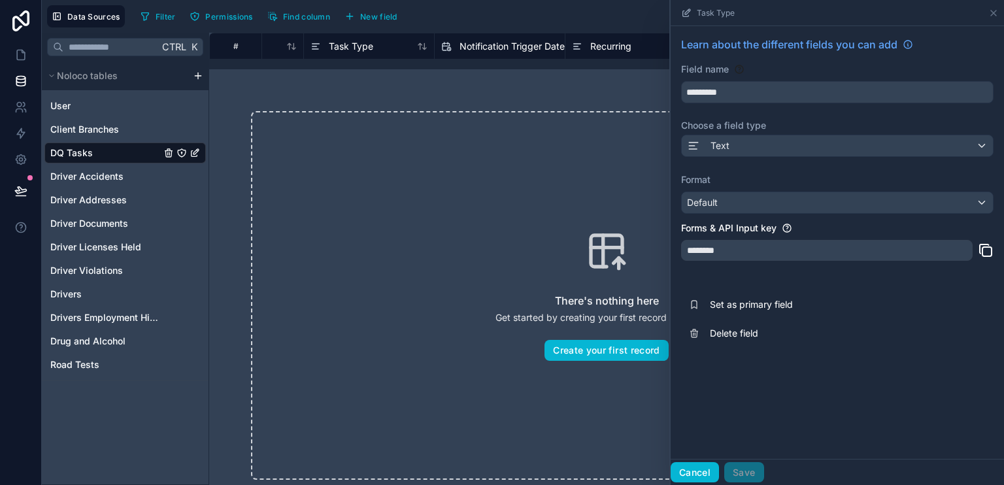
click at [711, 468] on button "Cancel" at bounding box center [695, 472] width 48 height 21
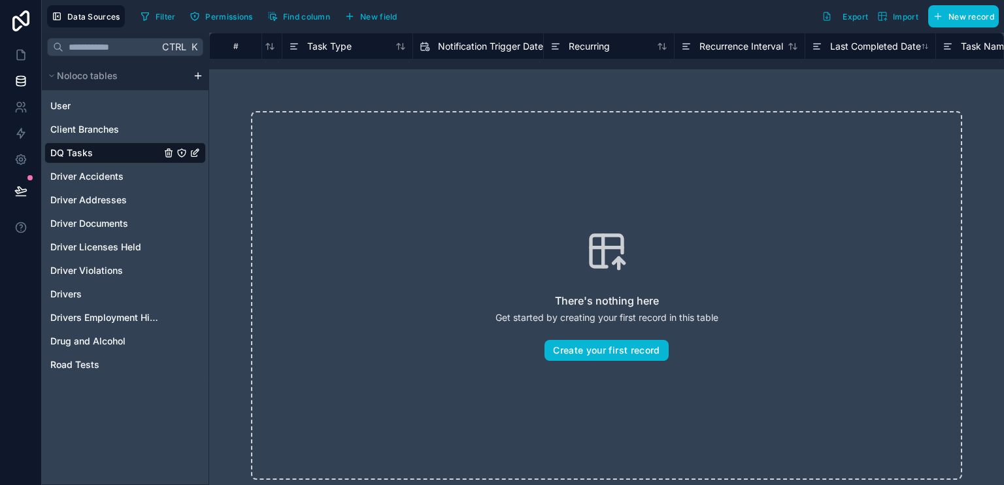
scroll to position [0, 117]
click at [591, 44] on span "Recurring" at bounding box center [582, 46] width 41 height 13
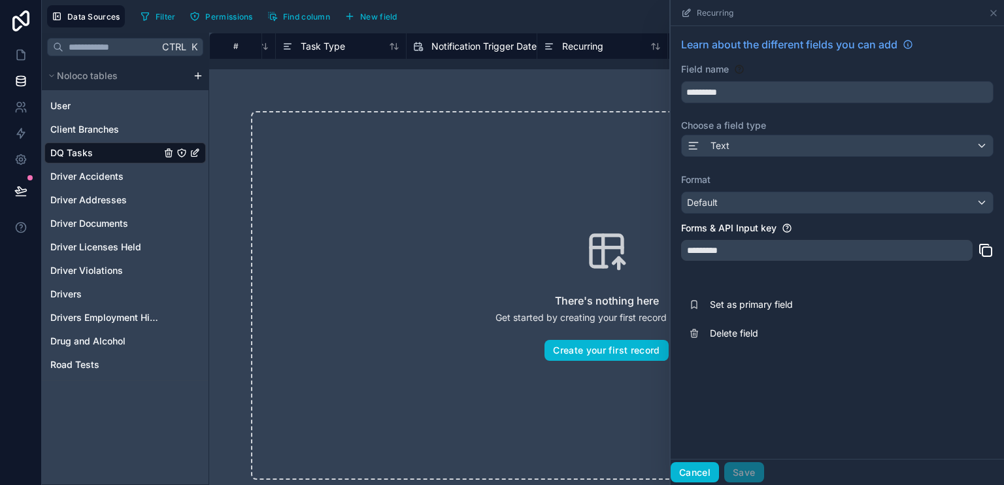
click at [700, 477] on button "Cancel" at bounding box center [695, 472] width 48 height 21
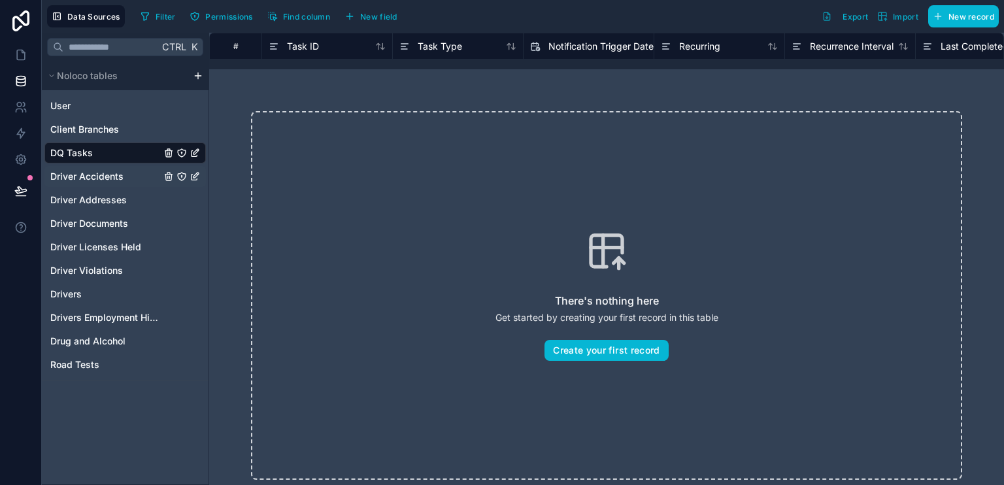
click at [85, 178] on span "Driver Accidents" at bounding box center [86, 176] width 73 height 13
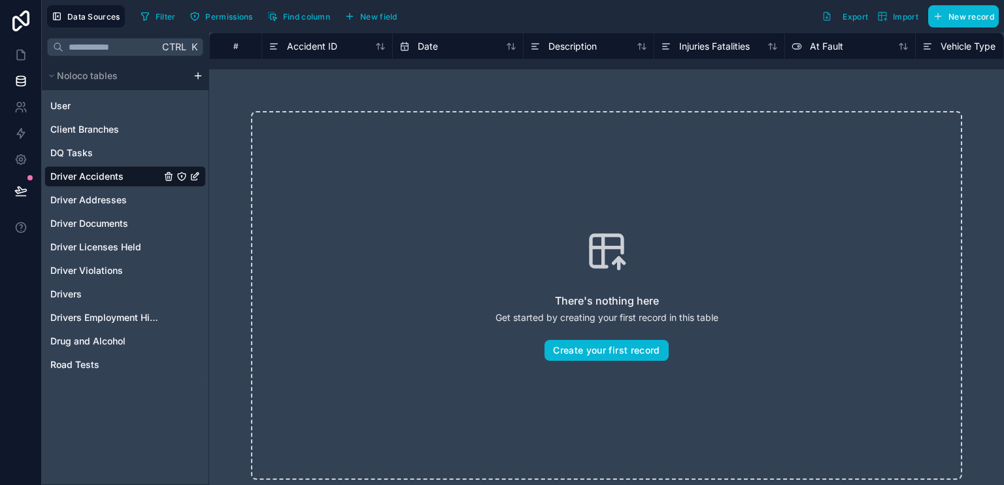
click at [89, 179] on span "Driver Accidents" at bounding box center [86, 176] width 73 height 13
click at [90, 196] on span "Driver Addresses" at bounding box center [88, 200] width 77 height 13
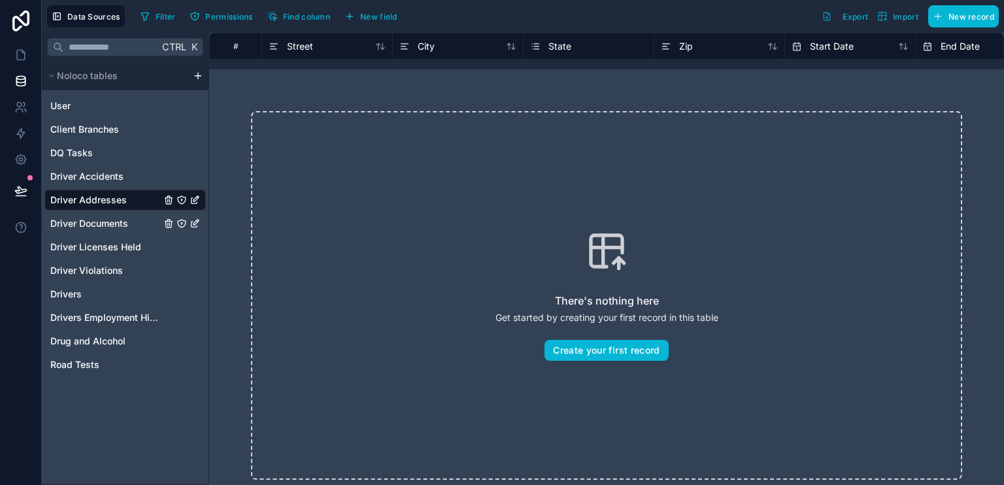
click at [110, 224] on span "Driver Documents" at bounding box center [89, 223] width 78 height 13
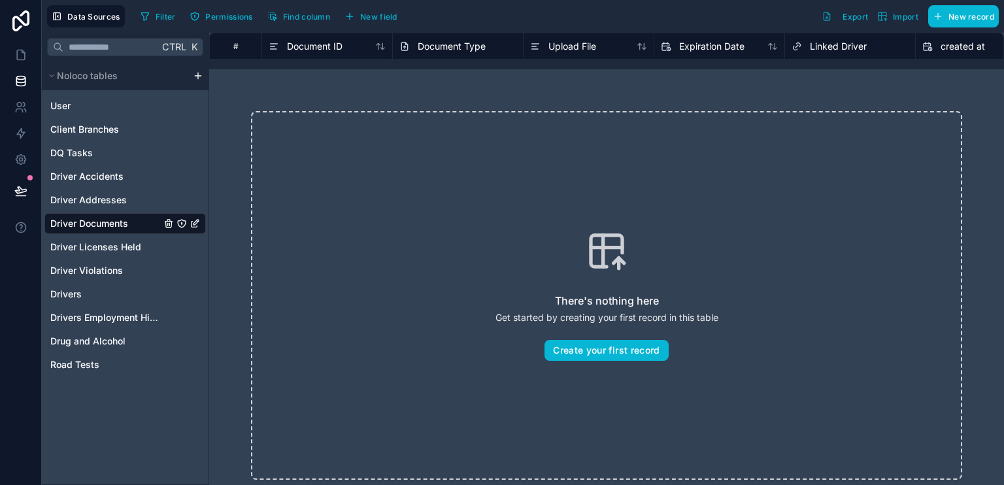
click at [438, 46] on span "Document Type" at bounding box center [452, 46] width 68 height 13
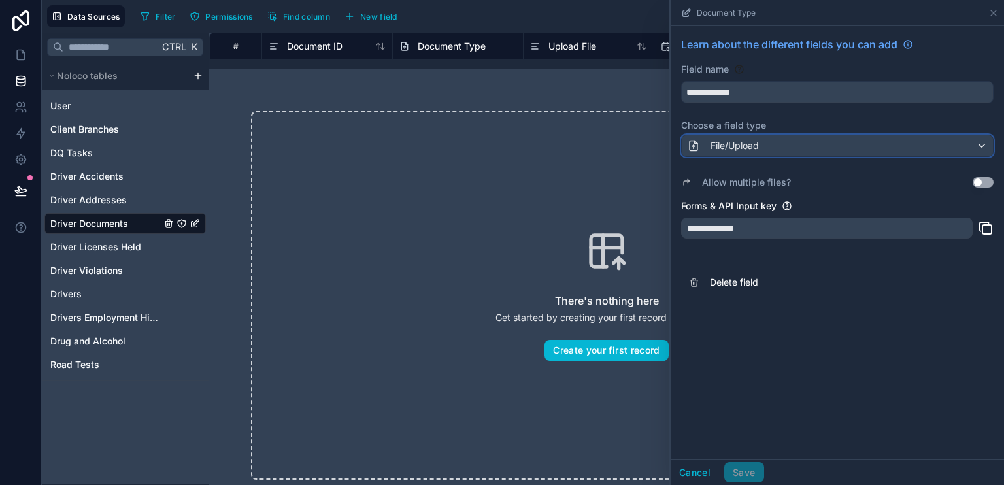
click at [984, 141] on div "File/Upload" at bounding box center [837, 145] width 311 height 21
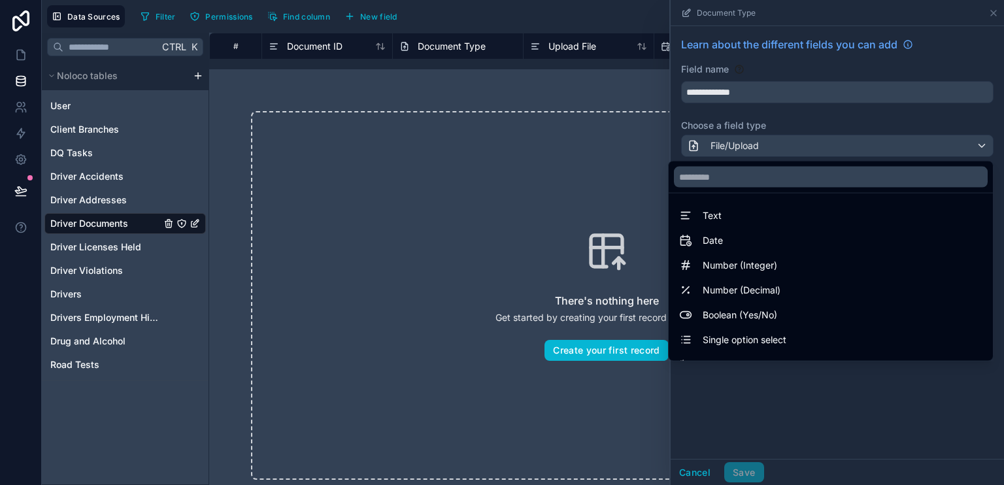
click at [942, 408] on div at bounding box center [838, 242] width 334 height 485
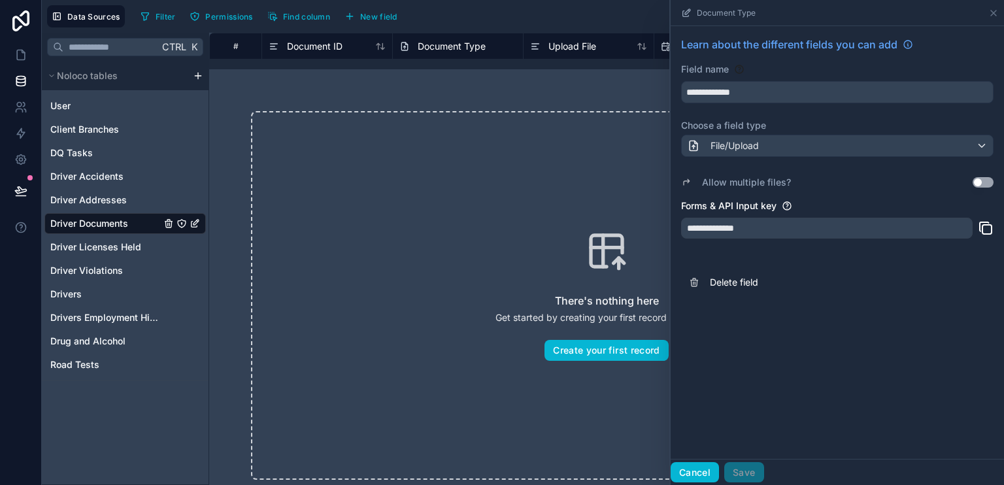
click at [697, 473] on button "Cancel" at bounding box center [695, 472] width 48 height 21
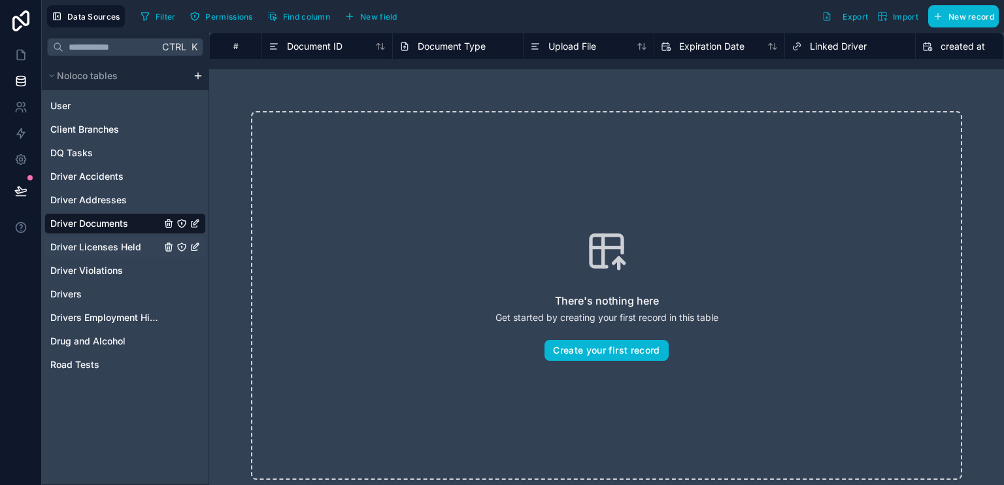
click at [104, 251] on span "Driver Licenses Held" at bounding box center [95, 247] width 91 height 13
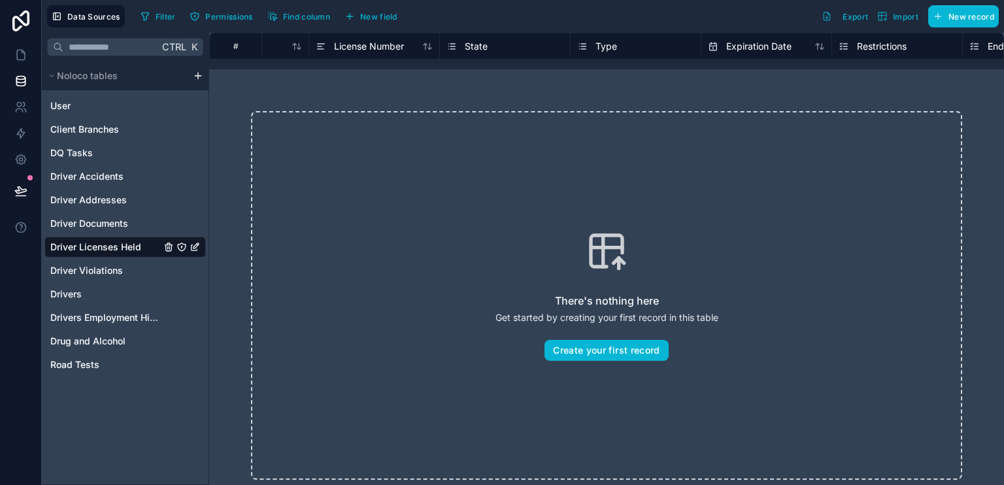
scroll to position [0, 78]
click at [89, 269] on span "Driver Violations" at bounding box center [86, 270] width 73 height 13
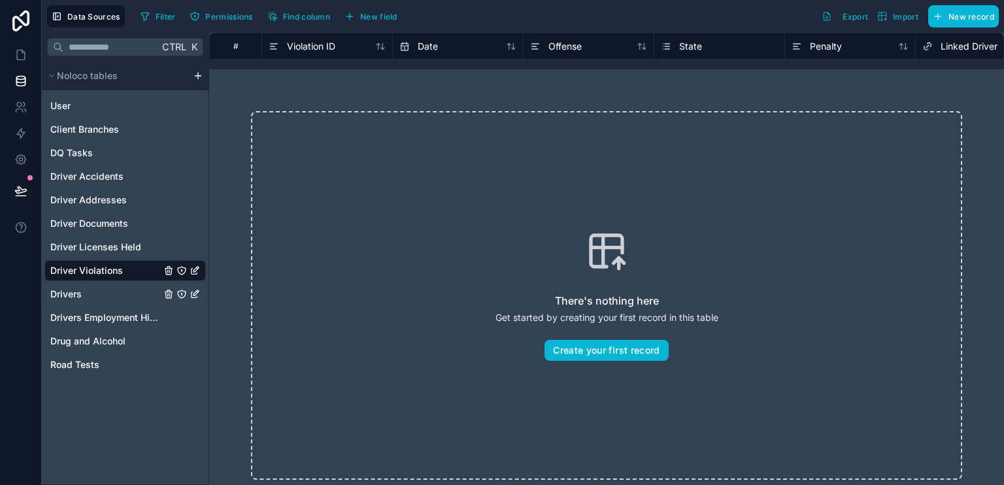
click at [69, 297] on span "Drivers" at bounding box center [65, 294] width 31 height 13
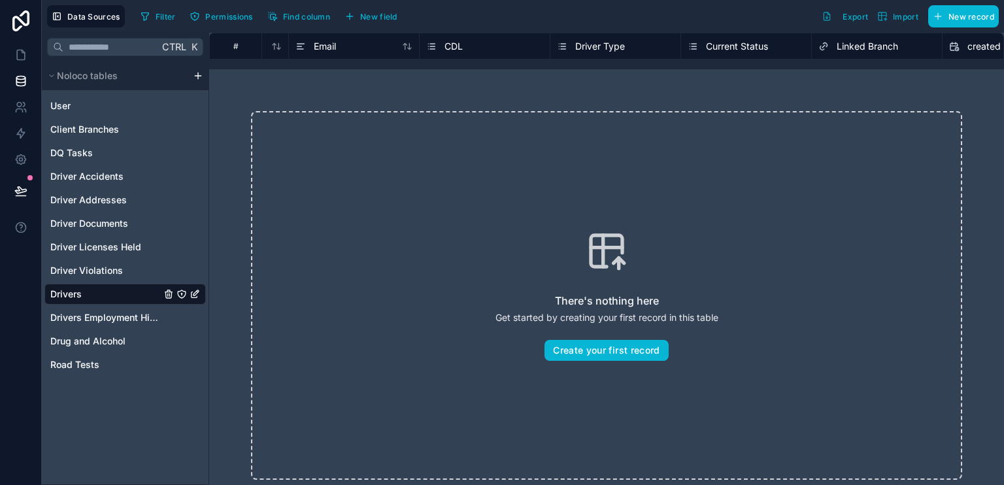
scroll to position [0, 756]
click at [604, 41] on span "Driver Type" at bounding box center [602, 46] width 50 height 13
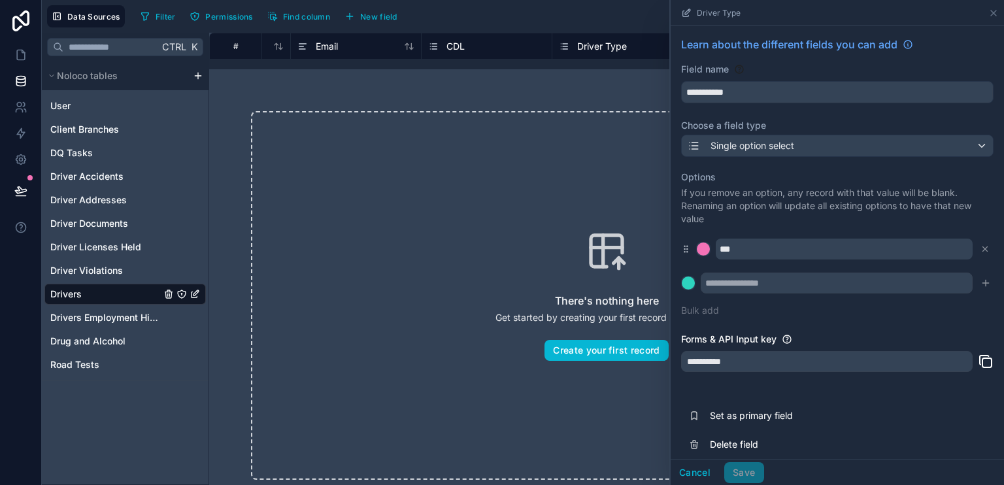
click at [471, 47] on div "CDL" at bounding box center [486, 47] width 117 height 16
click at [699, 474] on button "Cancel" at bounding box center [695, 472] width 48 height 21
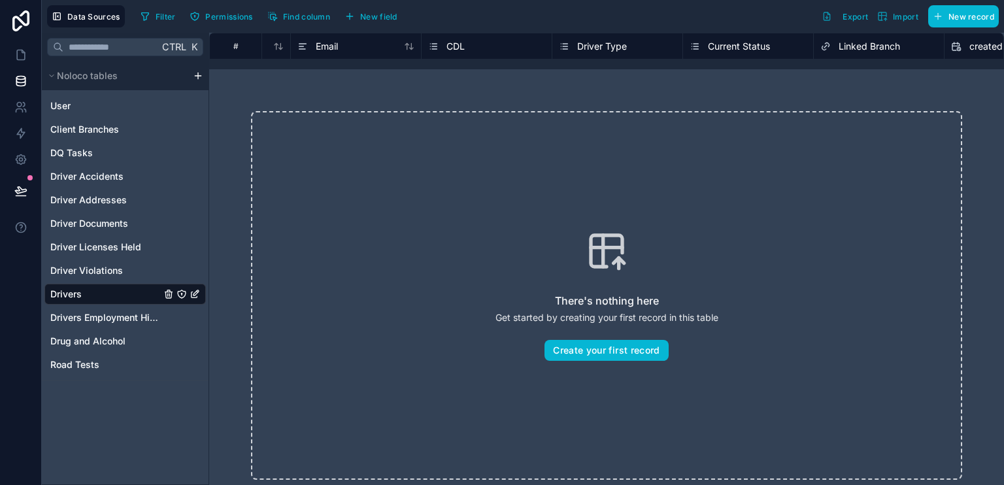
click at [458, 46] on span "CDL" at bounding box center [456, 46] width 18 height 13
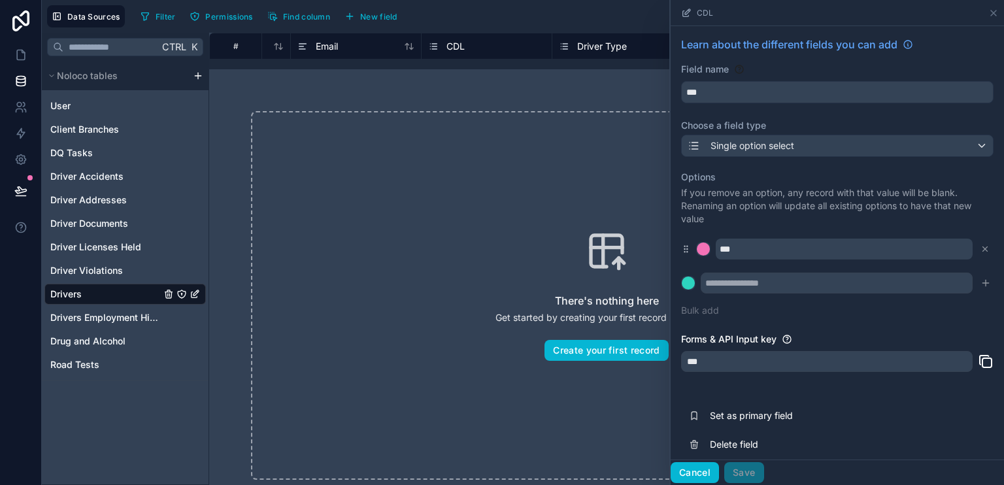
click at [695, 479] on button "Cancel" at bounding box center [695, 472] width 48 height 21
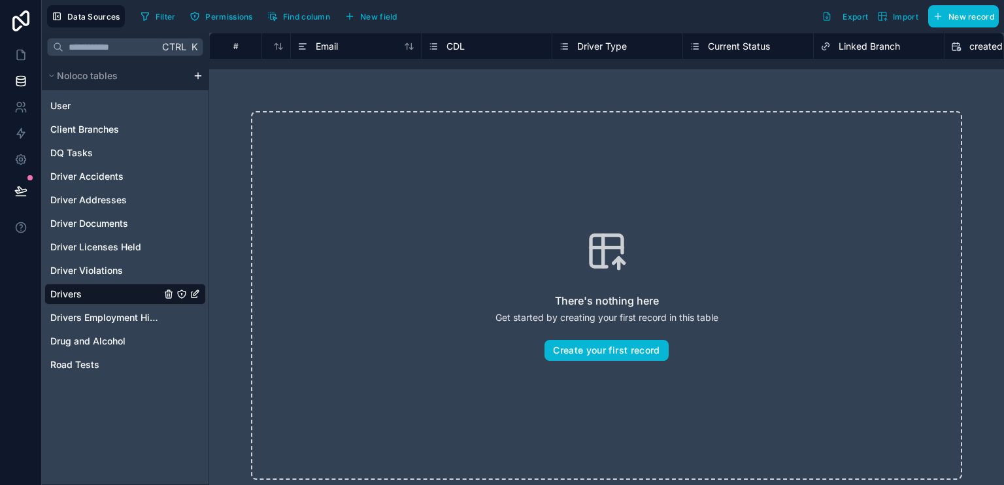
click at [627, 53] on div "Driver Type" at bounding box center [593, 47] width 68 height 16
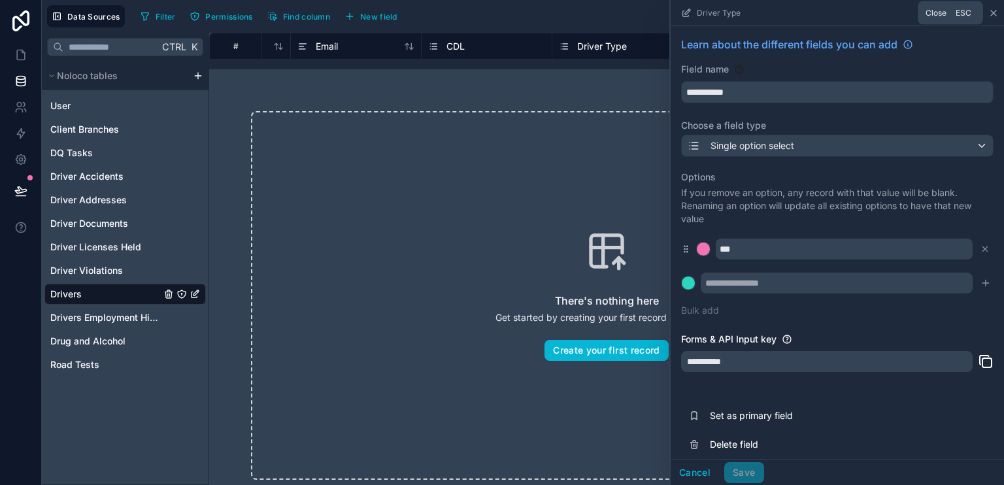
click at [991, 14] on icon at bounding box center [994, 13] width 10 height 10
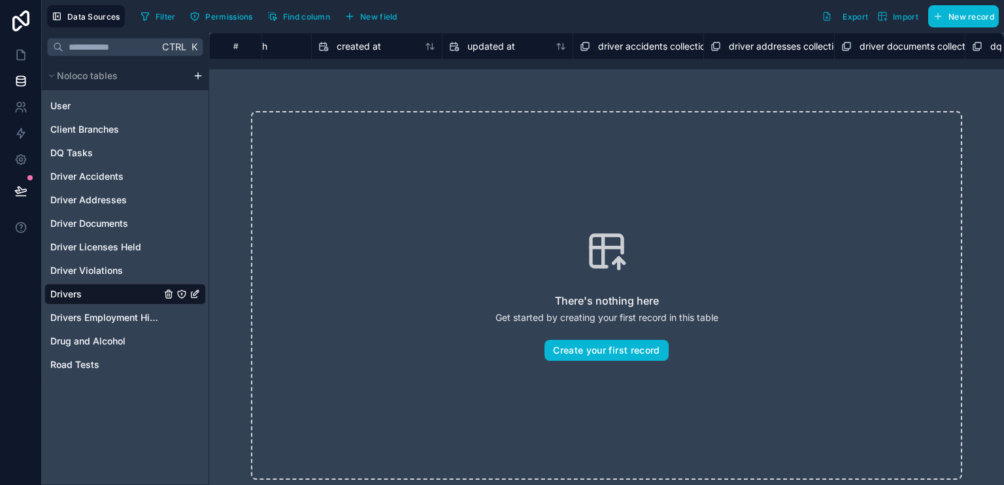
scroll to position [0, 1407]
click at [107, 269] on span "Driver Violations" at bounding box center [86, 270] width 73 height 13
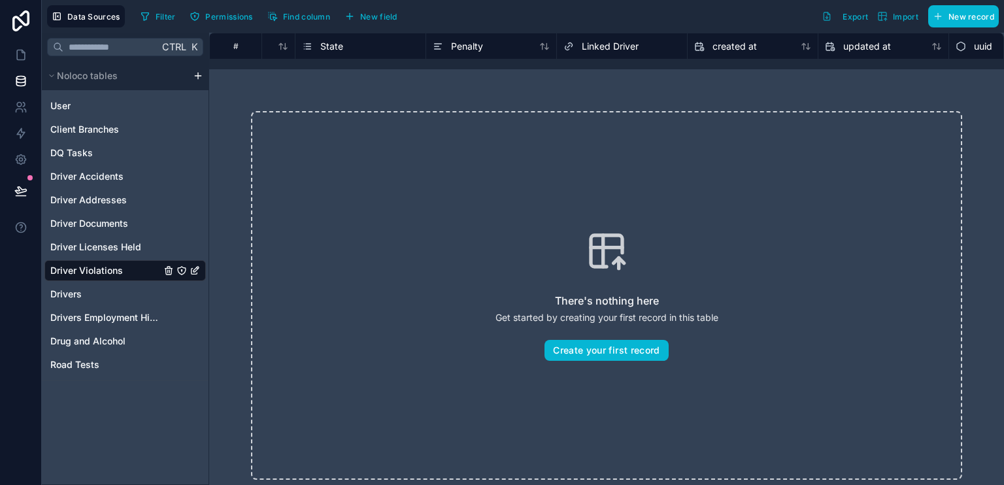
scroll to position [0, 434]
click at [118, 248] on span "Driver Licenses Held" at bounding box center [95, 247] width 91 height 13
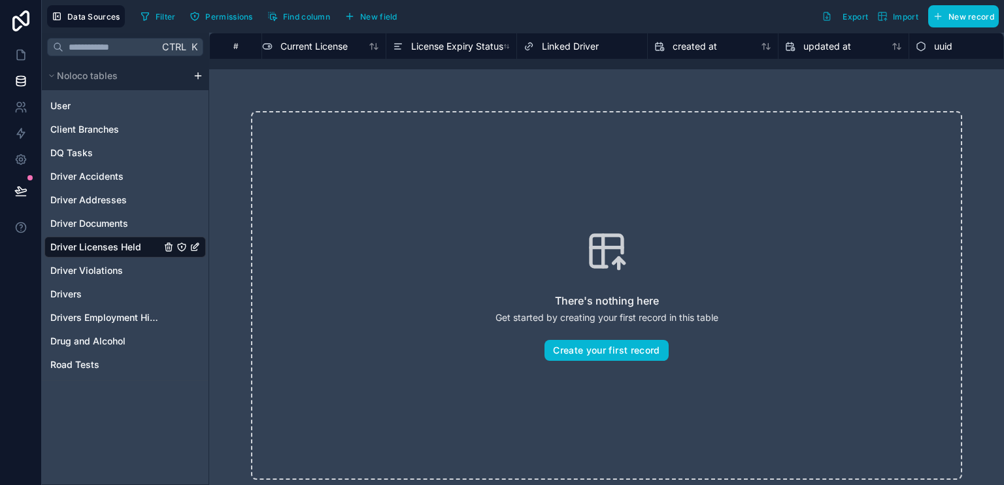
scroll to position [0, 957]
click at [117, 224] on span "Driver Documents" at bounding box center [89, 223] width 78 height 13
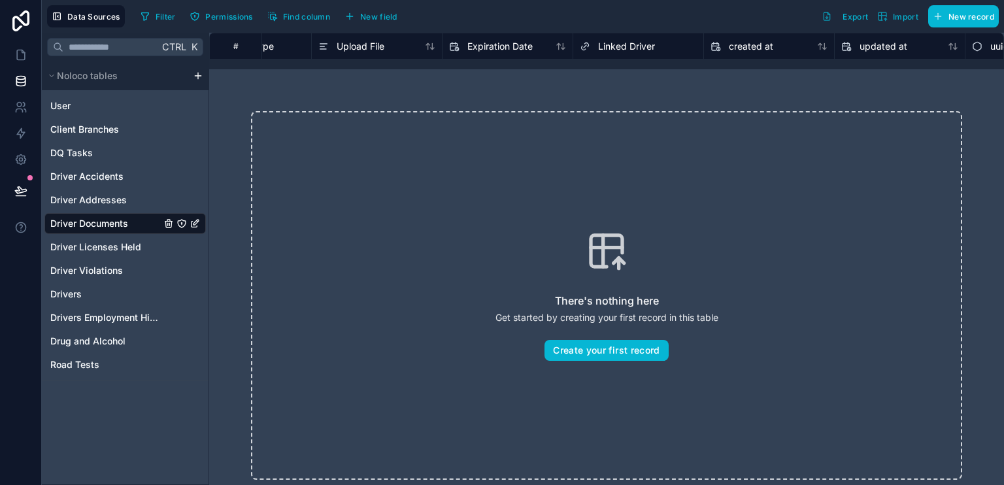
scroll to position [0, 303]
click at [93, 311] on span "Drivers Employment History" at bounding box center [105, 317] width 111 height 13
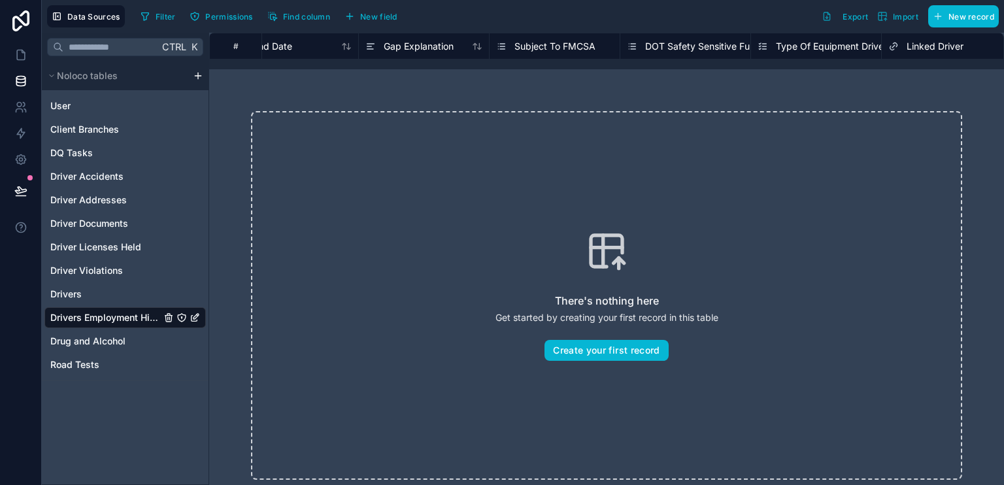
scroll to position [0, 952]
click at [674, 50] on span "DOT Safety Sensitive Function" at bounding box center [708, 46] width 131 height 13
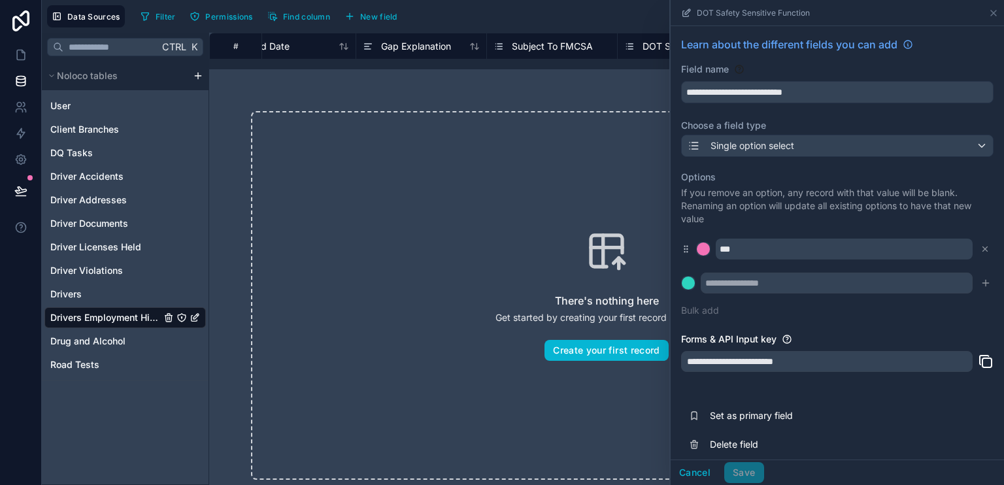
click at [582, 84] on div "There's nothing here Get started by creating your first record in this table Cr…" at bounding box center [606, 295] width 795 height 453
click at [704, 472] on button "Cancel" at bounding box center [695, 472] width 48 height 21
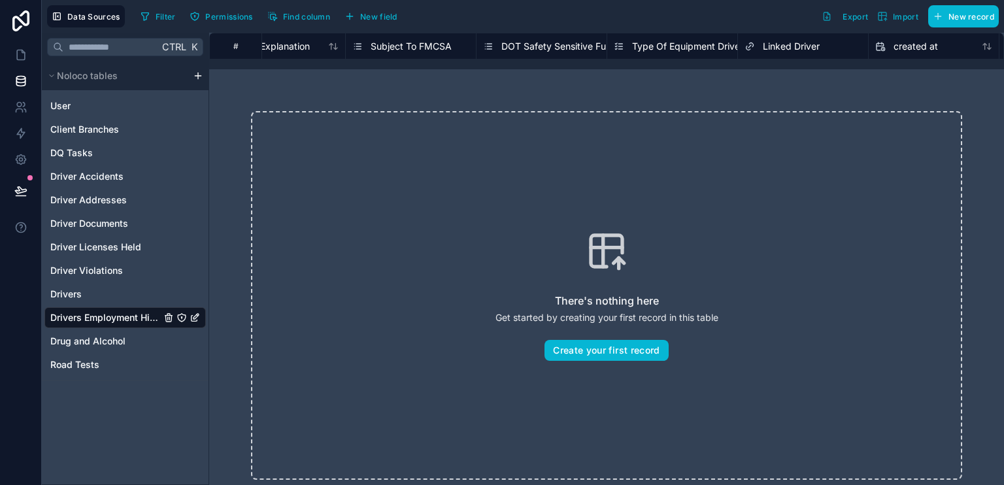
scroll to position [0, 1092]
click at [672, 47] on span "Type Of Equipment Driven" at bounding box center [690, 46] width 113 height 13
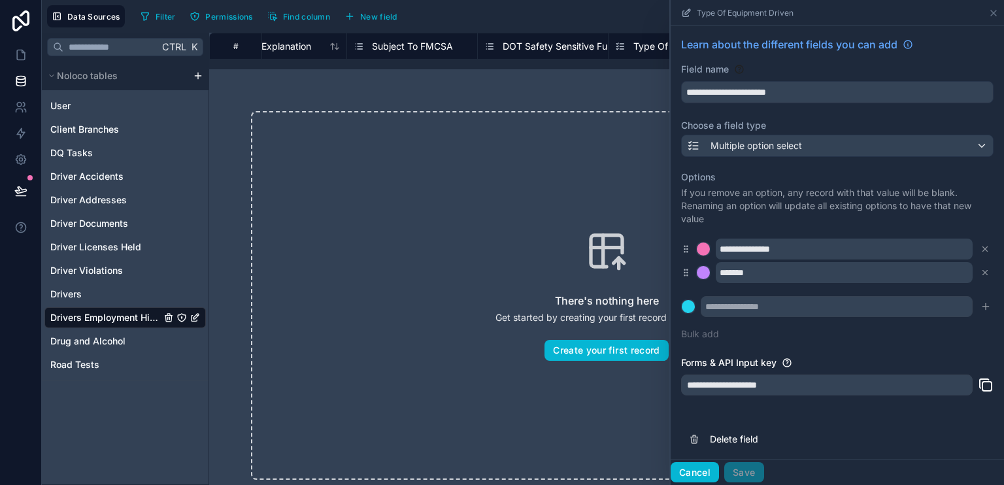
click at [693, 475] on button "Cancel" at bounding box center [695, 472] width 48 height 21
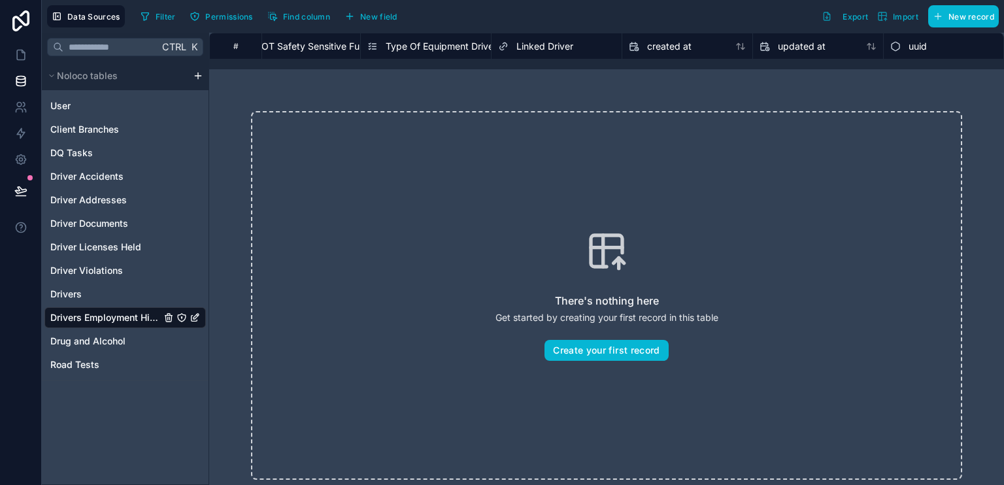
scroll to position [0, 1350]
click at [105, 343] on span "Drug and Alcohol" at bounding box center [87, 341] width 75 height 13
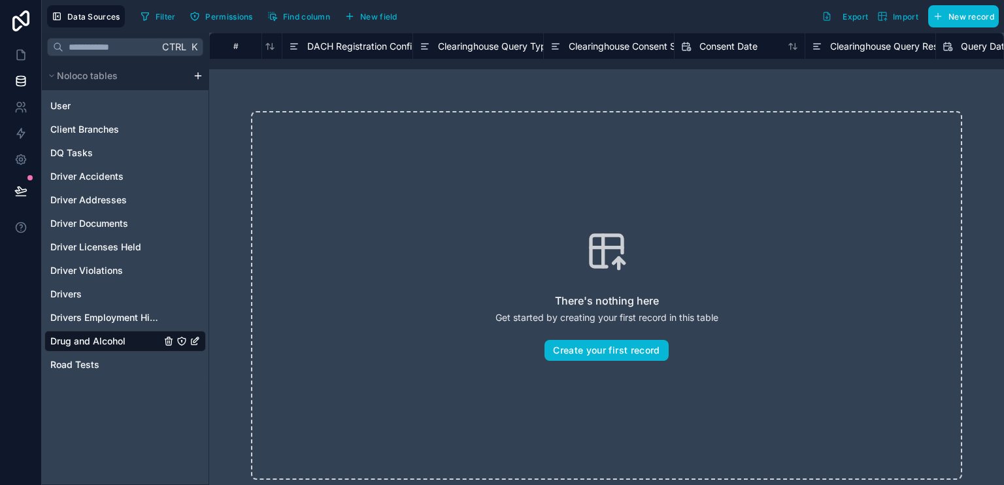
scroll to position [0, 109]
click at [364, 48] on span "DACH Registration Confirmed By Driver" at bounding box center [393, 46] width 169 height 13
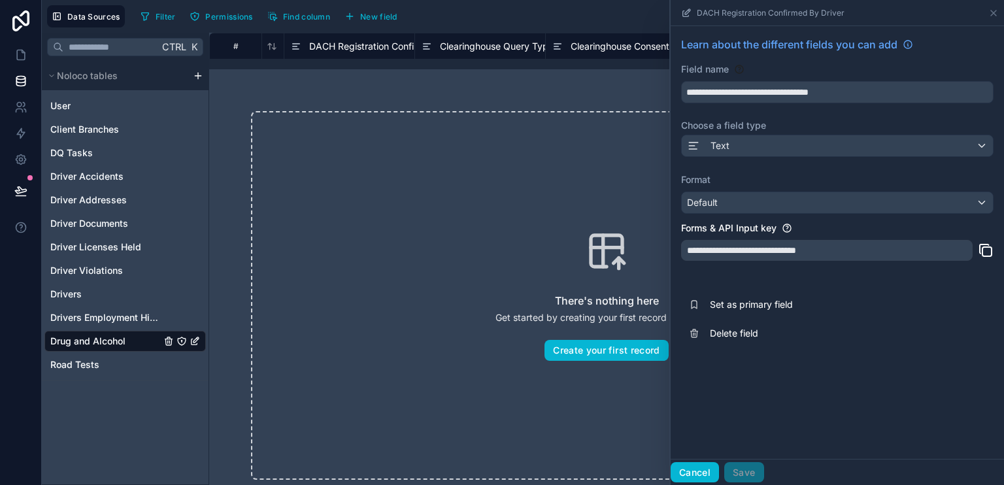
click at [707, 474] on button "Cancel" at bounding box center [695, 472] width 48 height 21
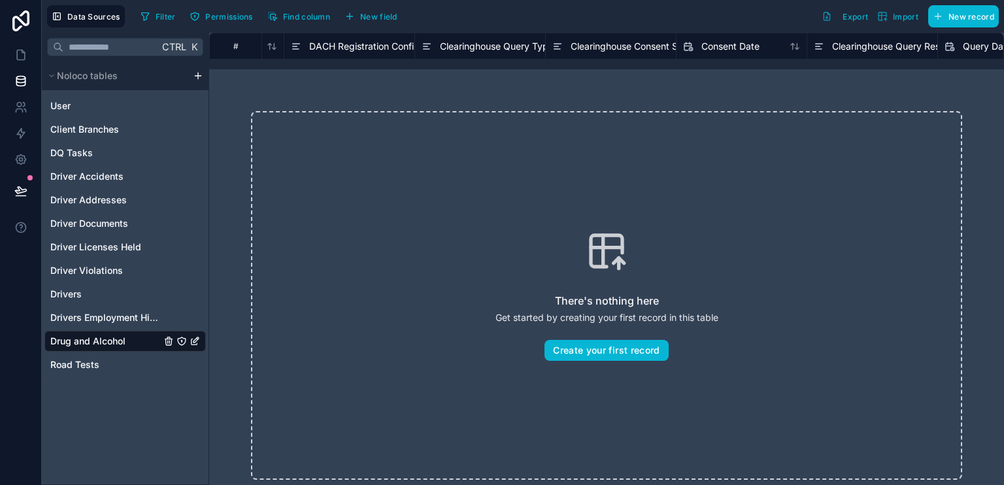
click at [500, 46] on span "Clearinghouse Query Type" at bounding box center [497, 46] width 114 height 13
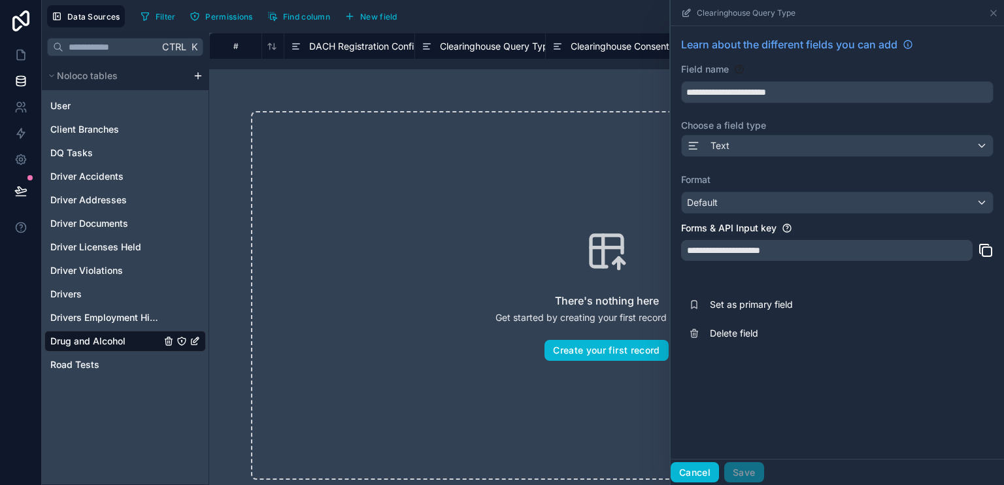
click at [706, 473] on button "Cancel" at bounding box center [695, 472] width 48 height 21
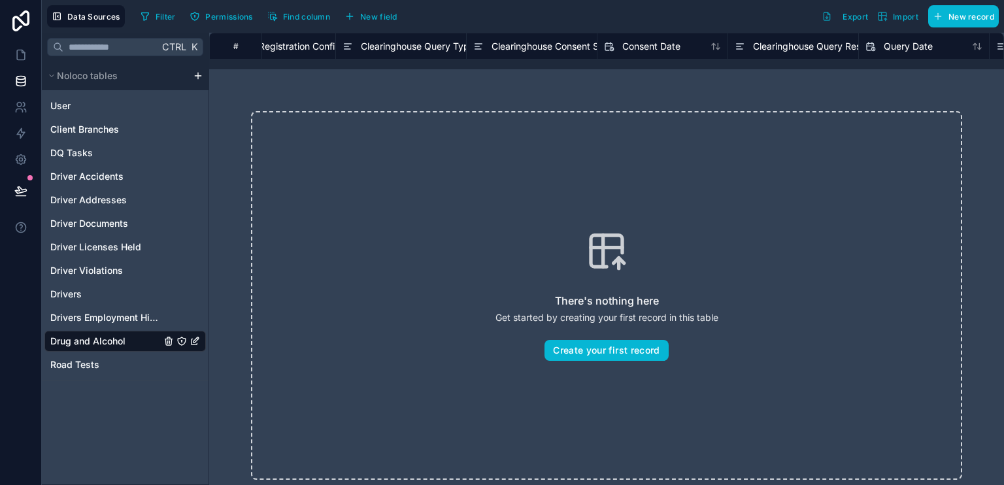
scroll to position [0, 222]
click at [477, 47] on span "Clearinghouse Consent Signed" at bounding box center [522, 46] width 131 height 13
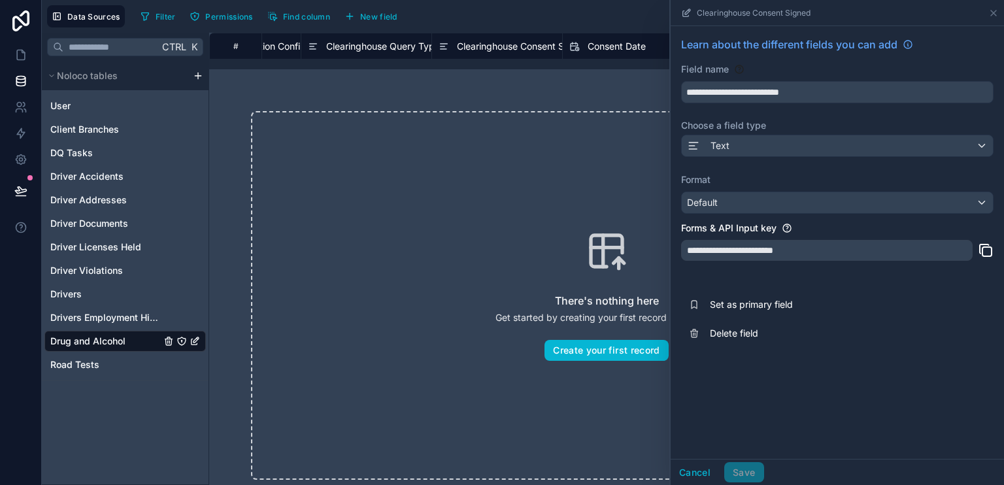
scroll to position [0, 224]
click at [398, 46] on span "Clearinghouse Query Type" at bounding box center [382, 46] width 114 height 13
click at [694, 471] on button "Cancel" at bounding box center [695, 472] width 48 height 21
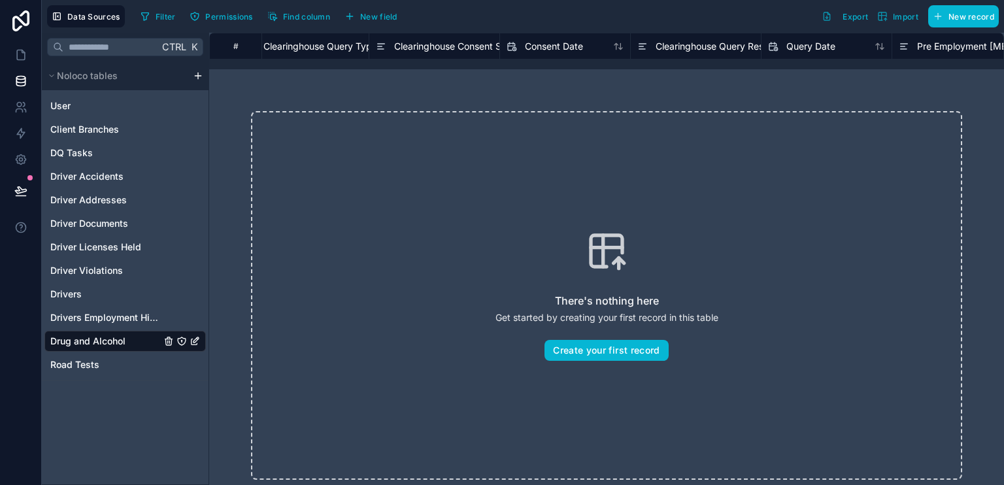
scroll to position [0, 297]
click at [428, 49] on span "Clearinghouse Consent Signed" at bounding box center [448, 46] width 131 height 13
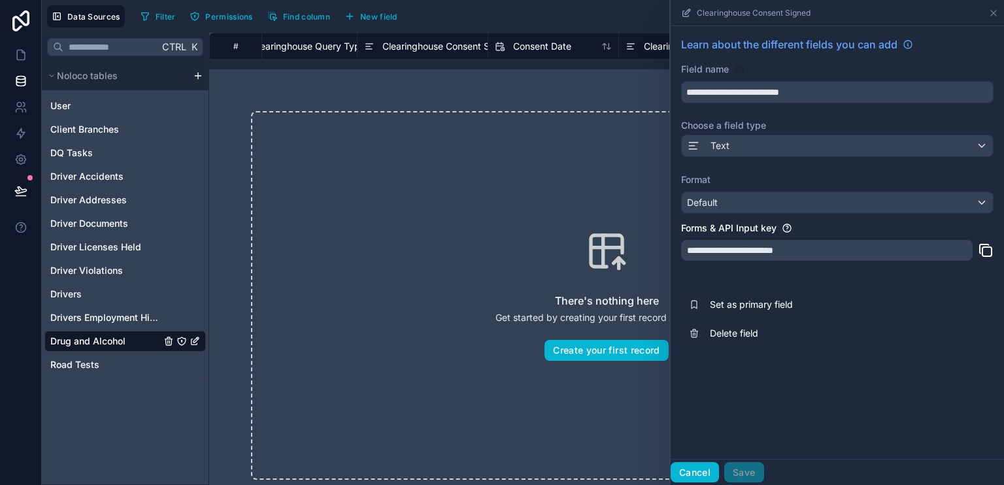
click at [704, 479] on button "Cancel" at bounding box center [695, 472] width 48 height 21
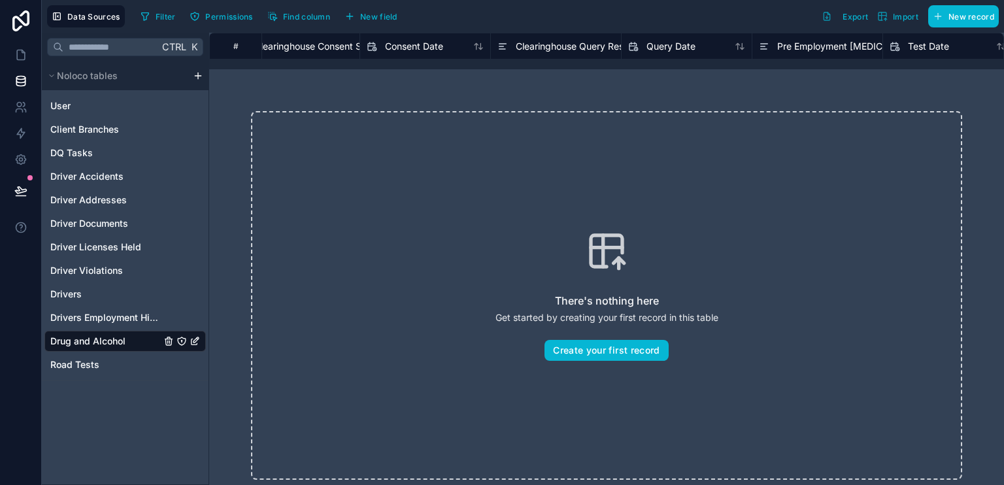
scroll to position [0, 430]
click at [573, 46] on span "Clearinghouse Query Result" at bounding box center [570, 46] width 118 height 13
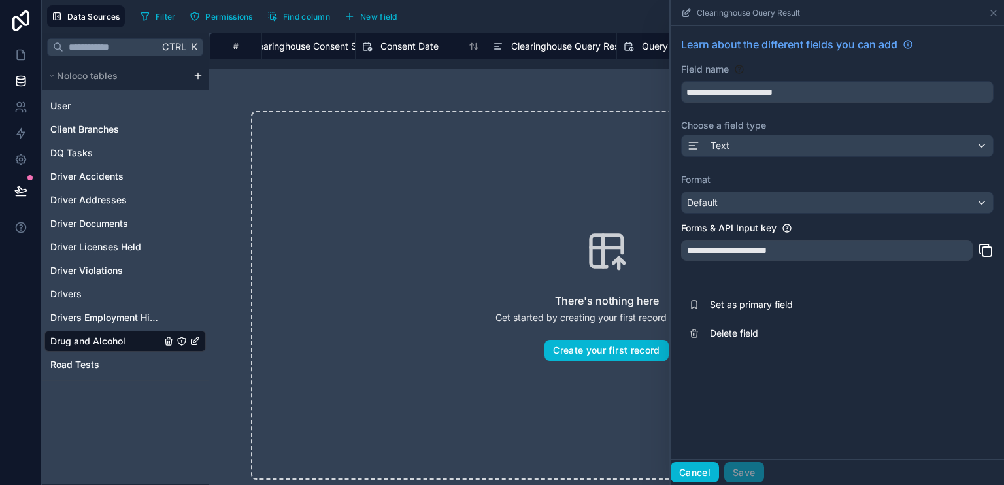
click at [704, 471] on button "Cancel" at bounding box center [695, 472] width 48 height 21
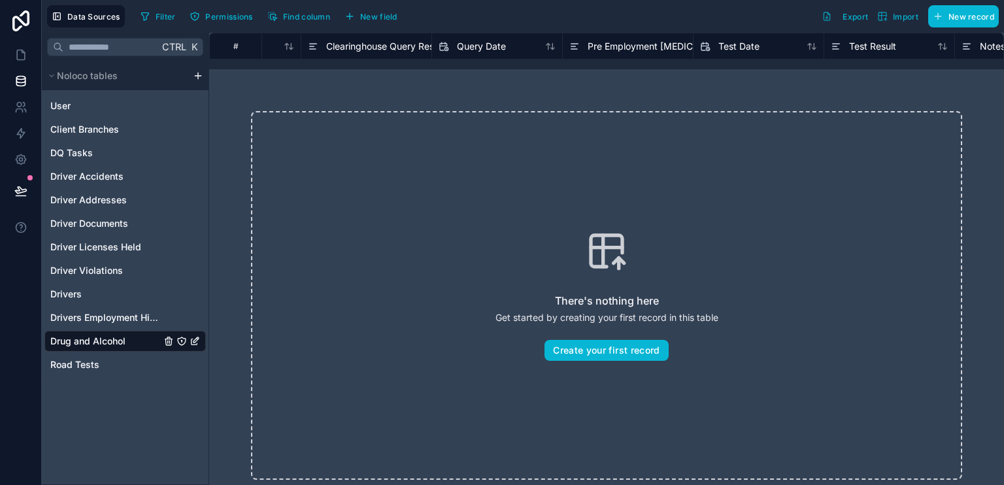
scroll to position [0, 622]
click at [621, 46] on span "Pre Employment Drug Test Ordered" at bounding box center [674, 46] width 187 height 13
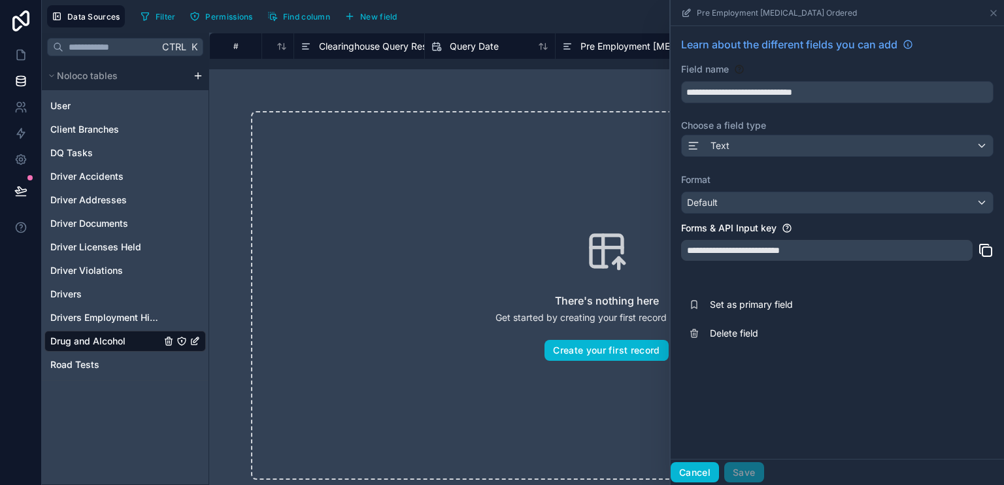
click at [696, 474] on button "Cancel" at bounding box center [695, 472] width 48 height 21
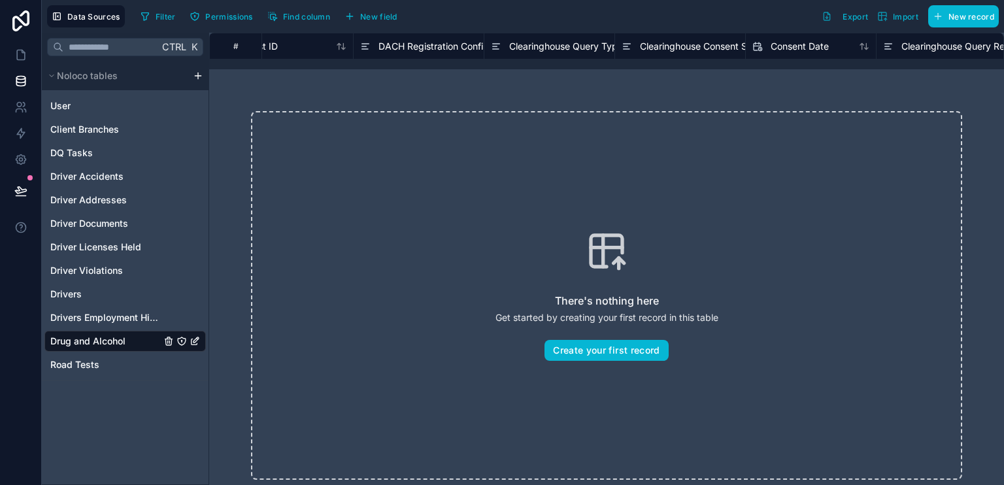
scroll to position [0, 11]
click at [94, 364] on span "Road Tests" at bounding box center [74, 364] width 49 height 13
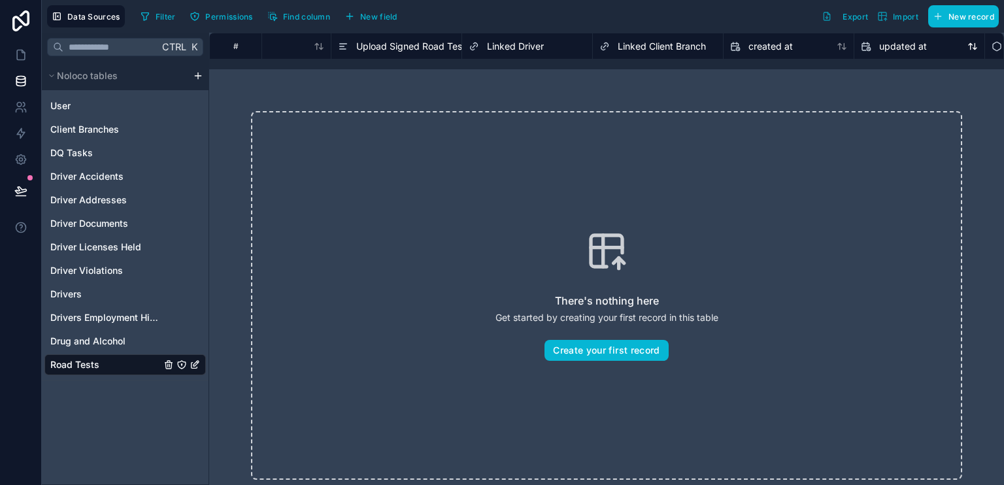
scroll to position [0, 605]
